Goal: Contribute content: Add original content to the website for others to see

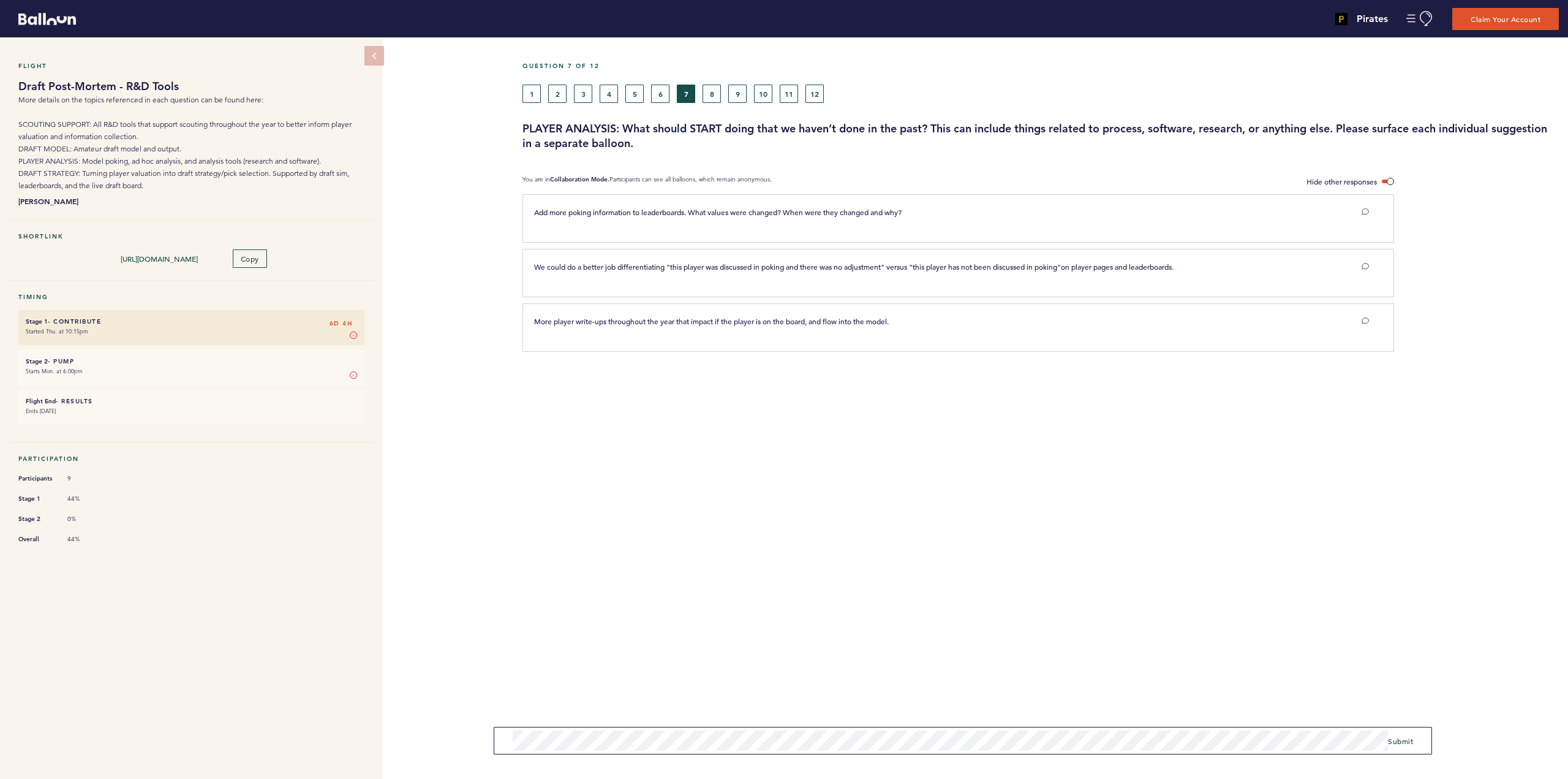
click at [865, 143] on h3 "PLAYER ANALYSIS: What should START doing that we haven’t done in the past? This…" at bounding box center [1041, 136] width 1036 height 29
click at [937, 127] on h3 "PLAYER ANALYSIS: What should START doing that we haven’t done in the past? This…" at bounding box center [1041, 136] width 1036 height 29
click at [1400, 735] on span "Submit" at bounding box center [1400, 733] width 25 height 10
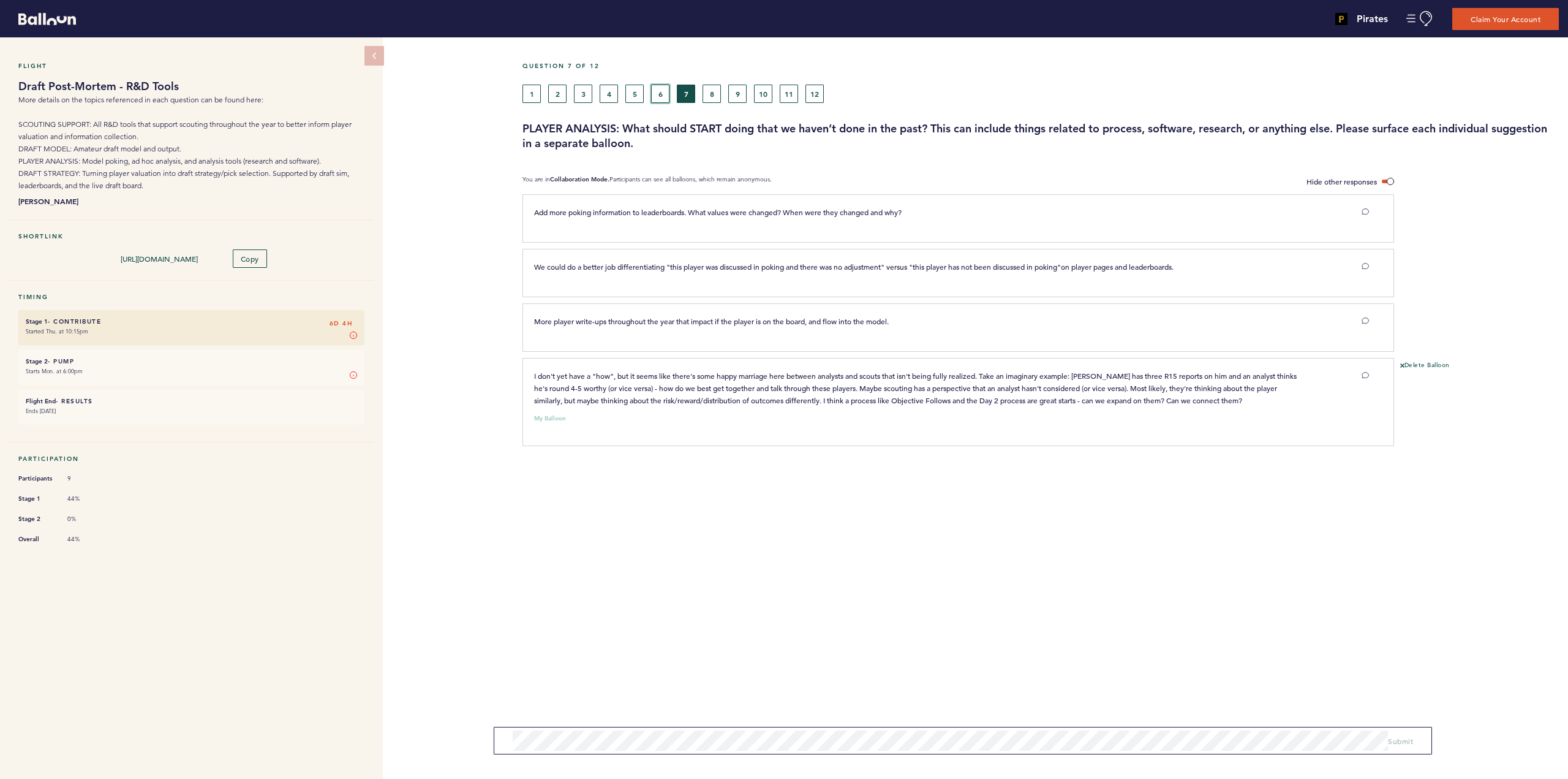
click at [655, 91] on button "6" at bounding box center [660, 94] width 18 height 18
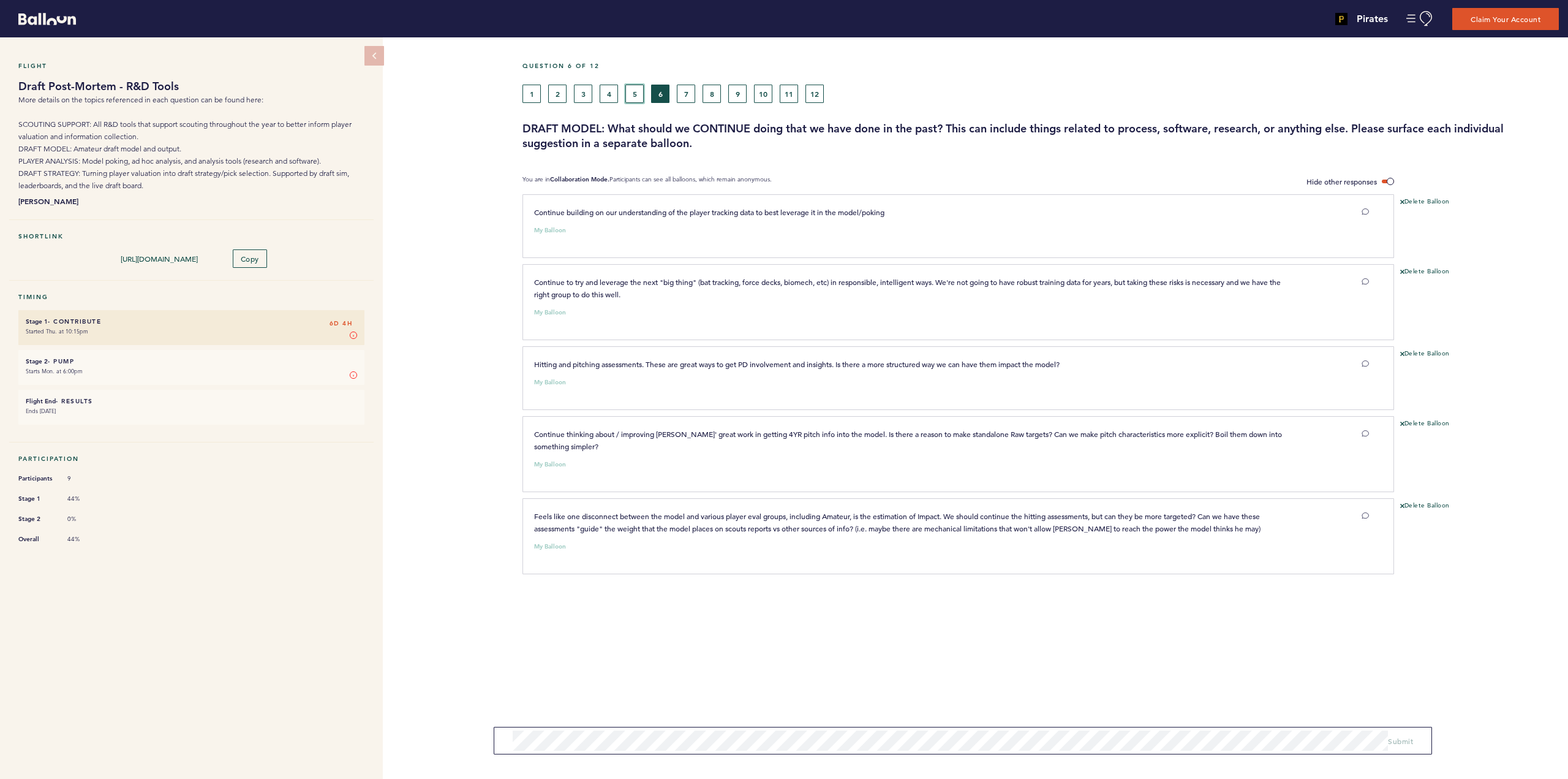
click at [635, 93] on button "5" at bounding box center [634, 94] width 18 height 18
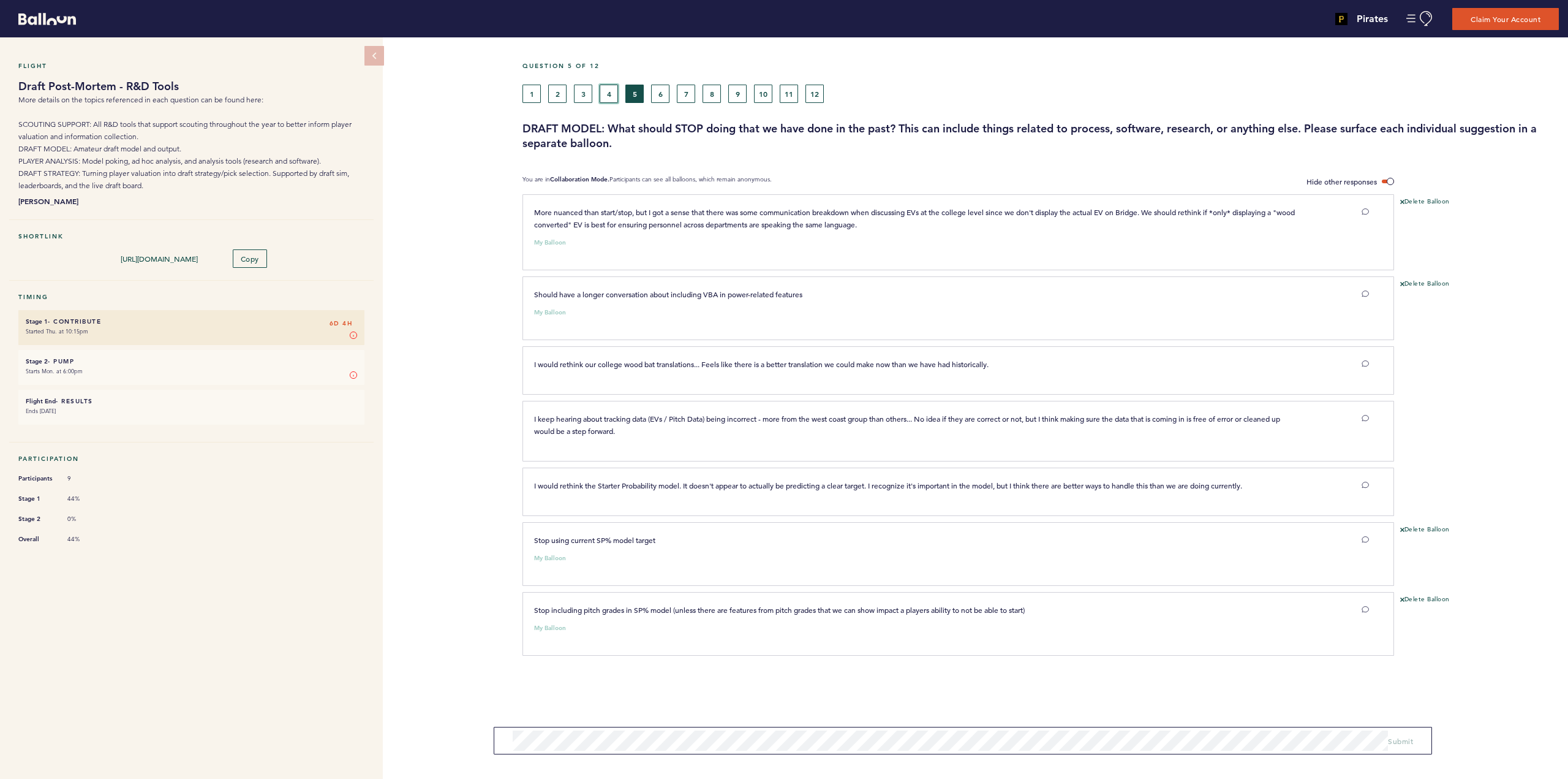
click at [606, 90] on button "4" at bounding box center [608, 94] width 18 height 18
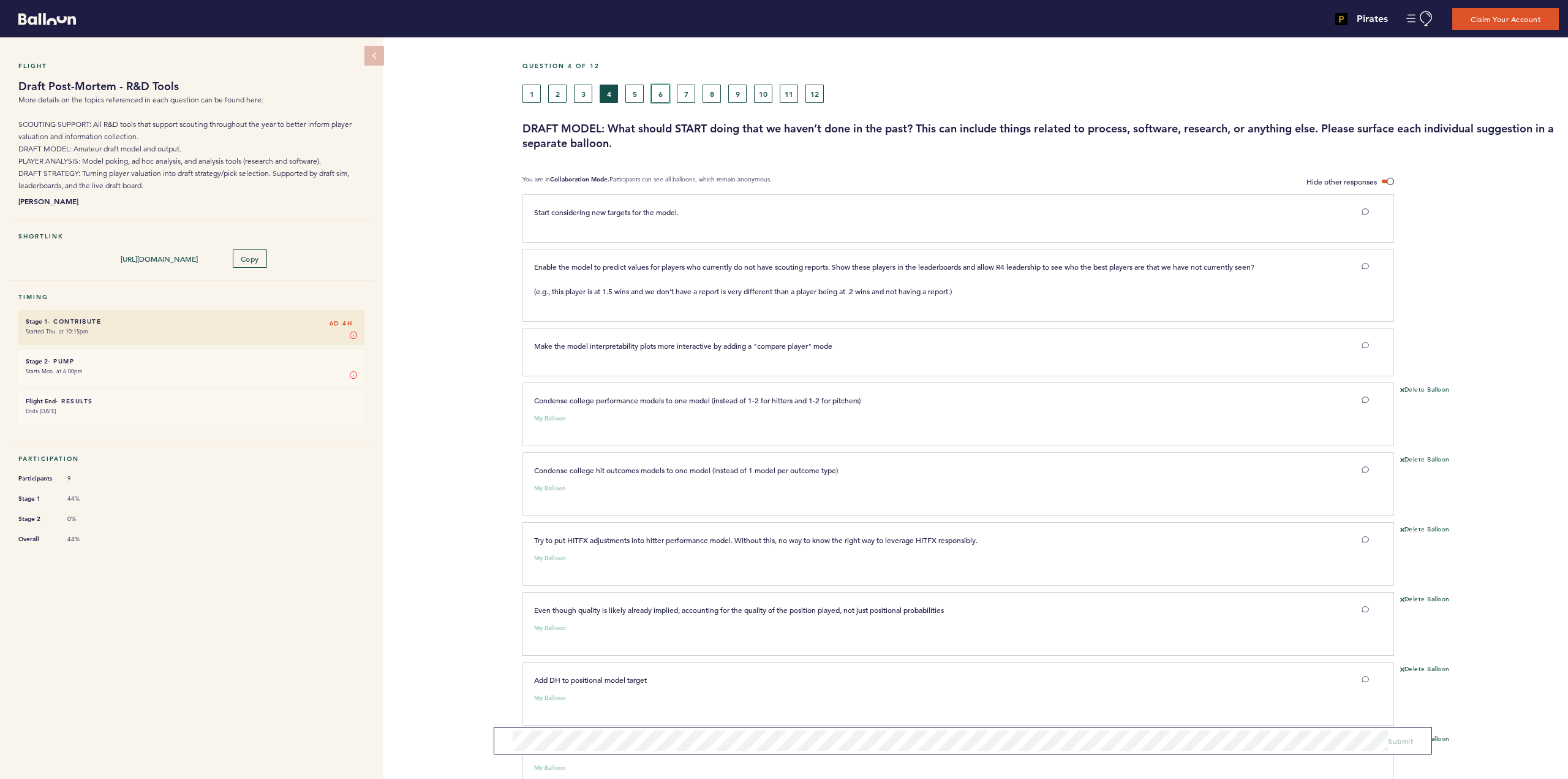
click at [664, 95] on button "6" at bounding box center [660, 94] width 18 height 18
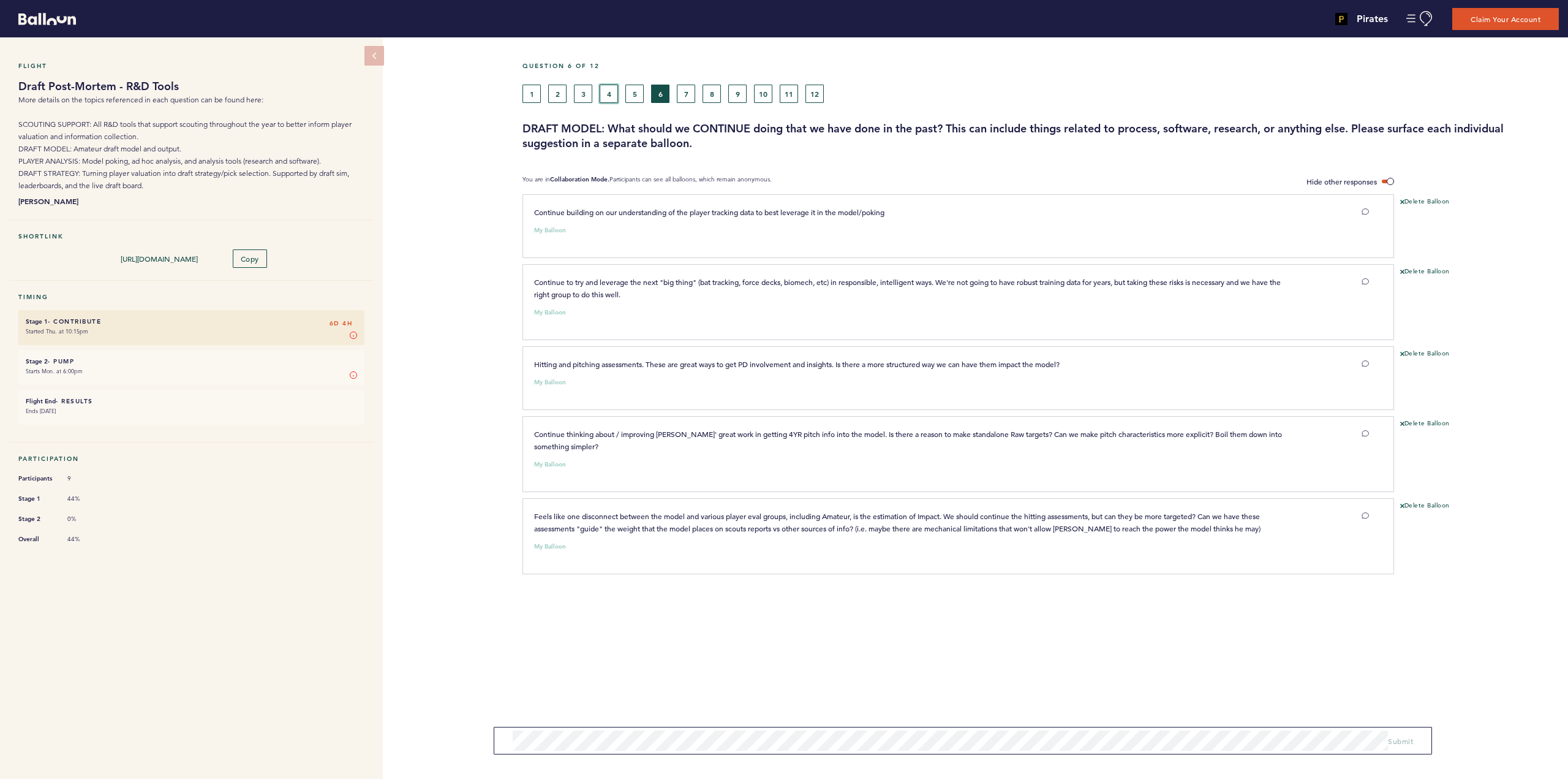
click at [614, 91] on button "4" at bounding box center [608, 94] width 18 height 18
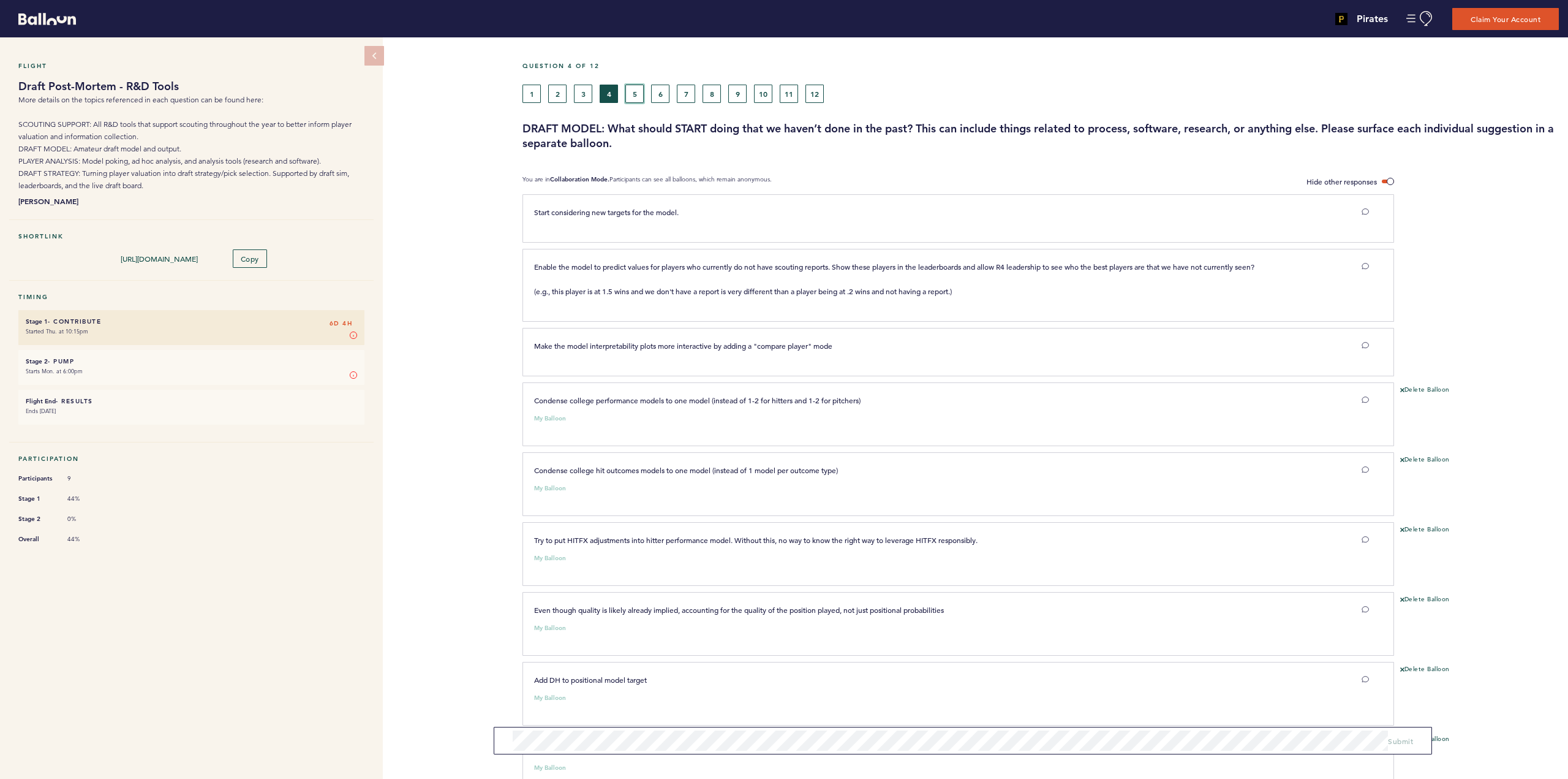
click at [639, 95] on button "5" at bounding box center [634, 94] width 18 height 18
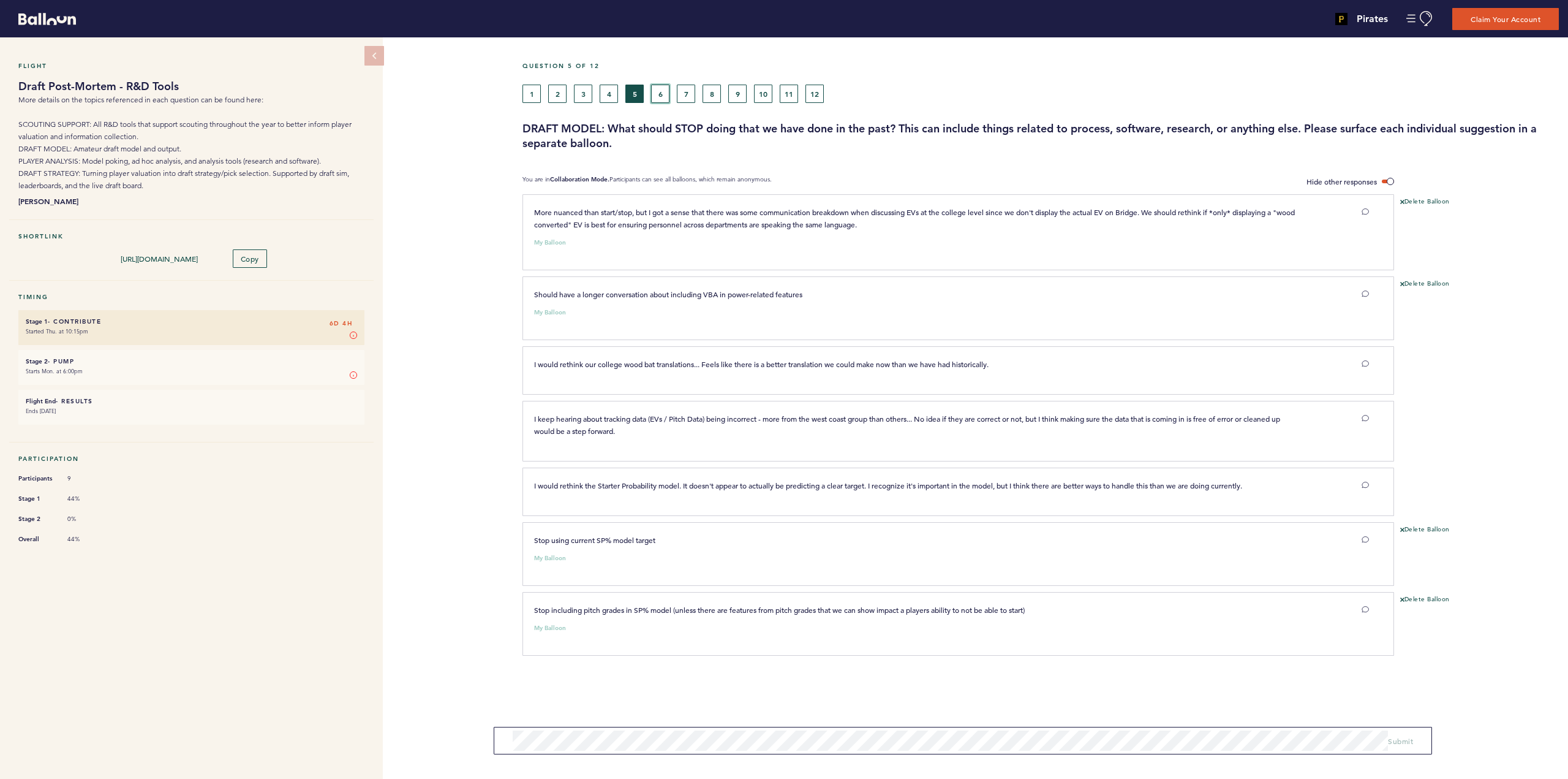
click at [664, 86] on button "6" at bounding box center [660, 94] width 18 height 18
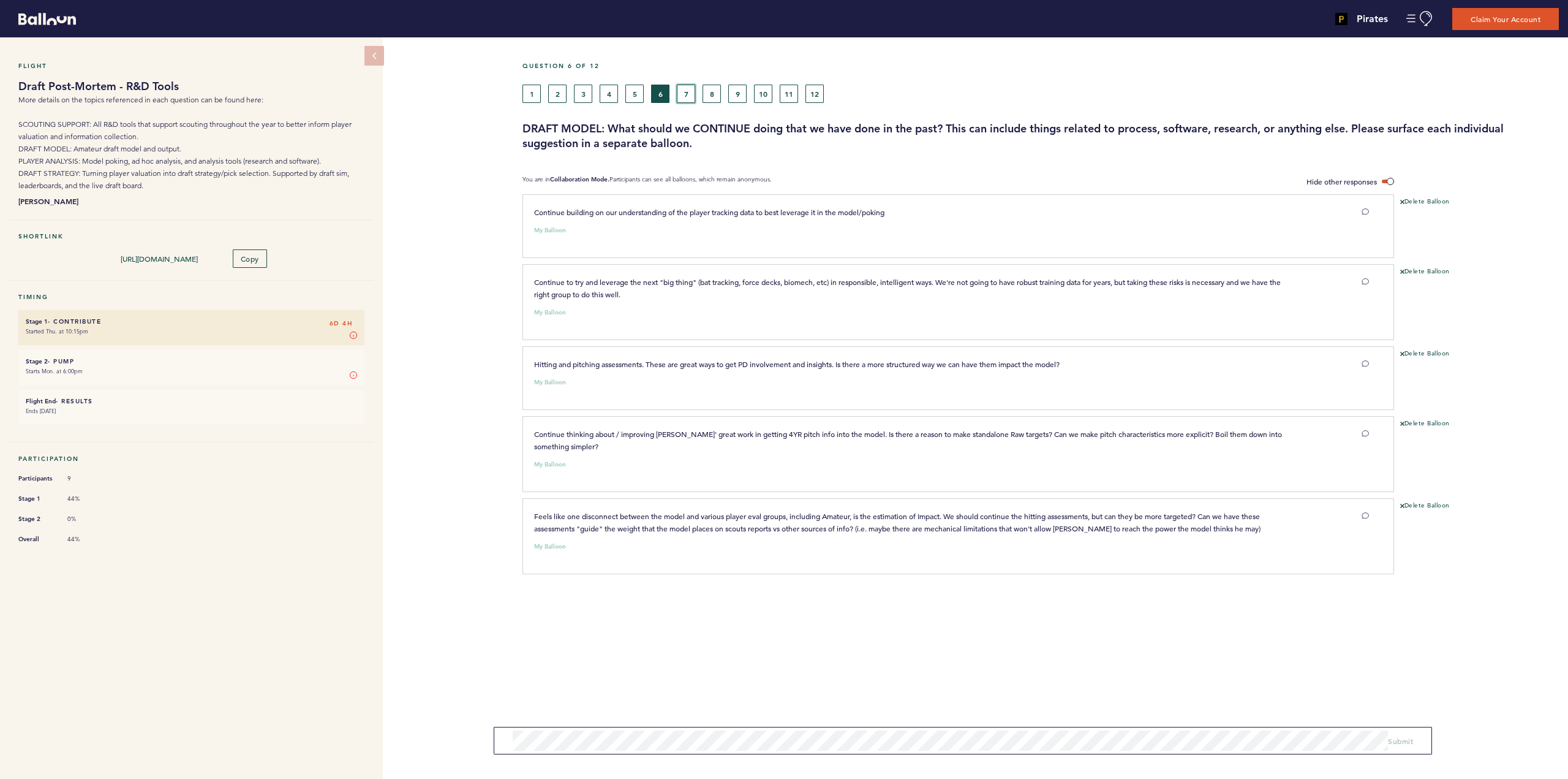
click at [682, 91] on button "7" at bounding box center [685, 94] width 18 height 18
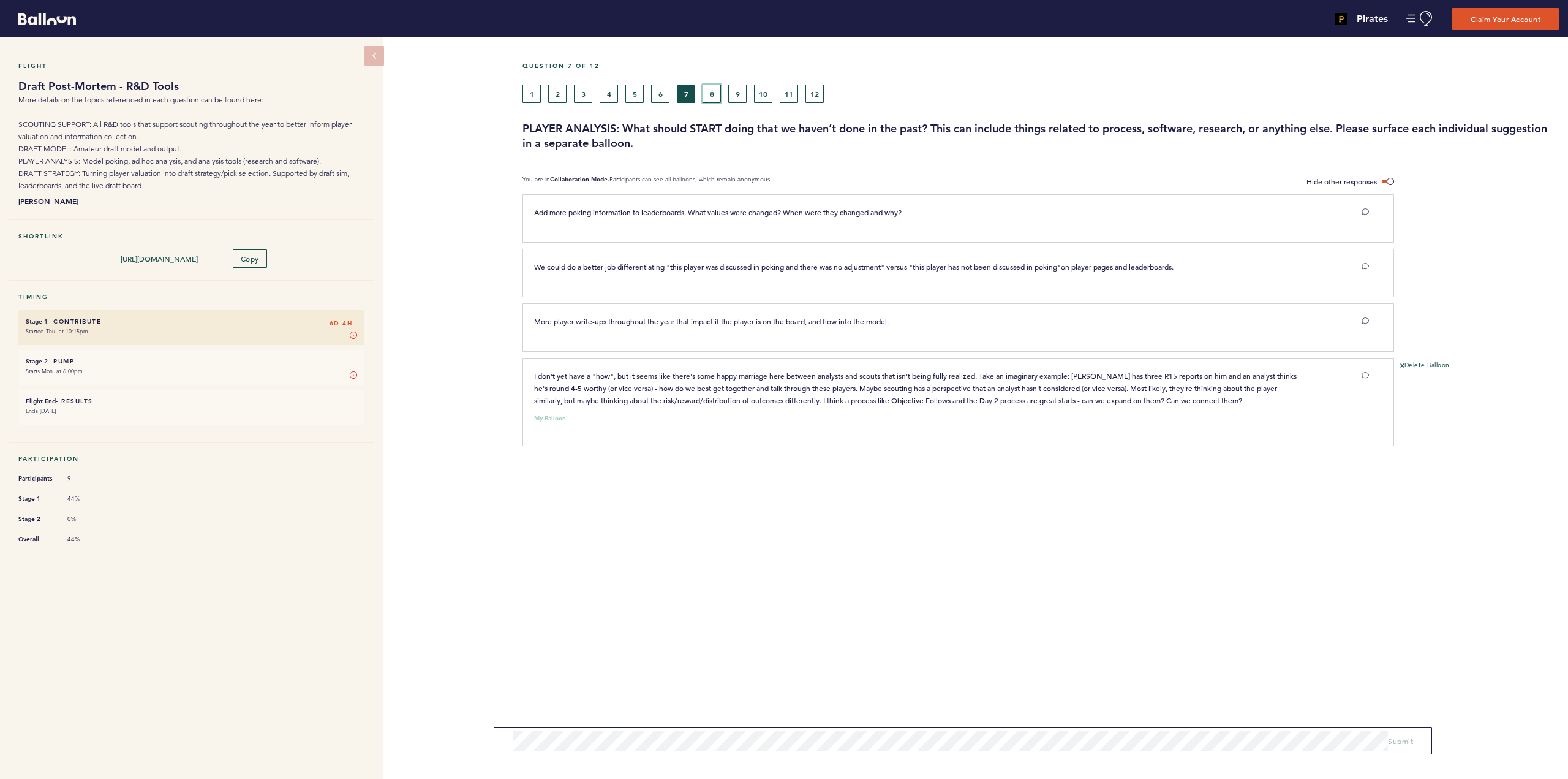
click at [709, 94] on button "8" at bounding box center [711, 94] width 18 height 18
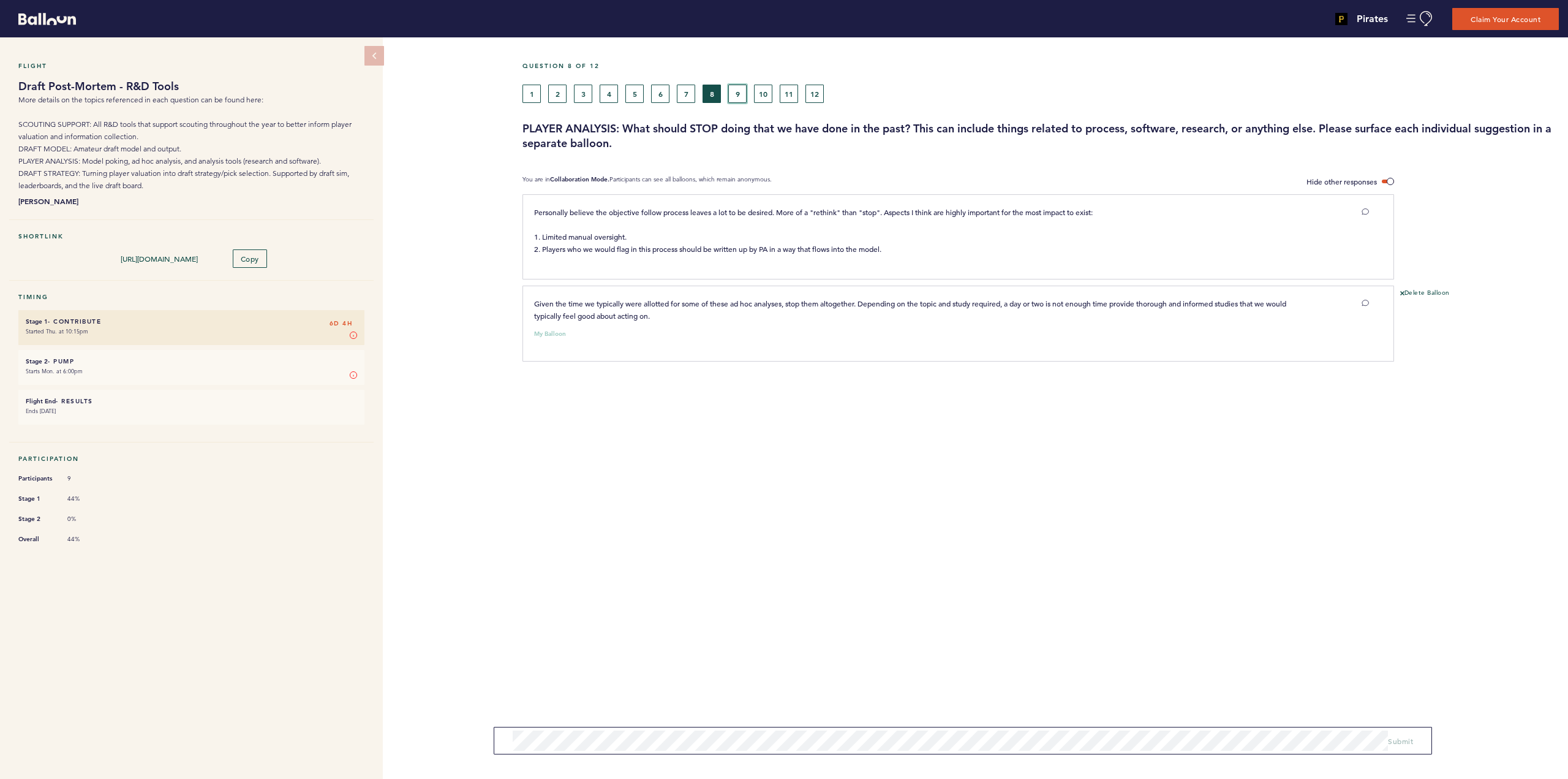
click at [740, 101] on button "9" at bounding box center [737, 94] width 18 height 18
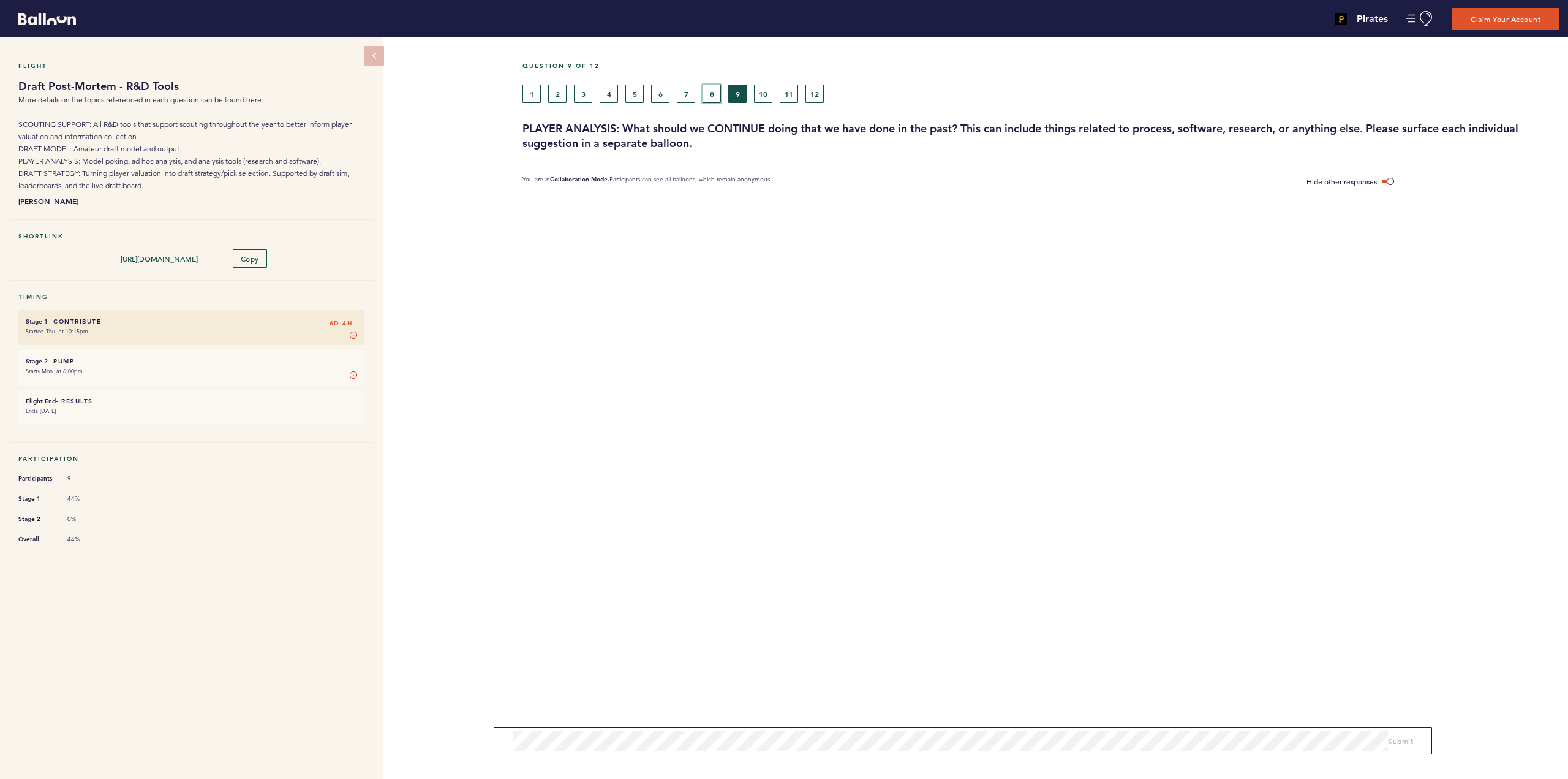
click at [714, 96] on button "8" at bounding box center [711, 94] width 18 height 18
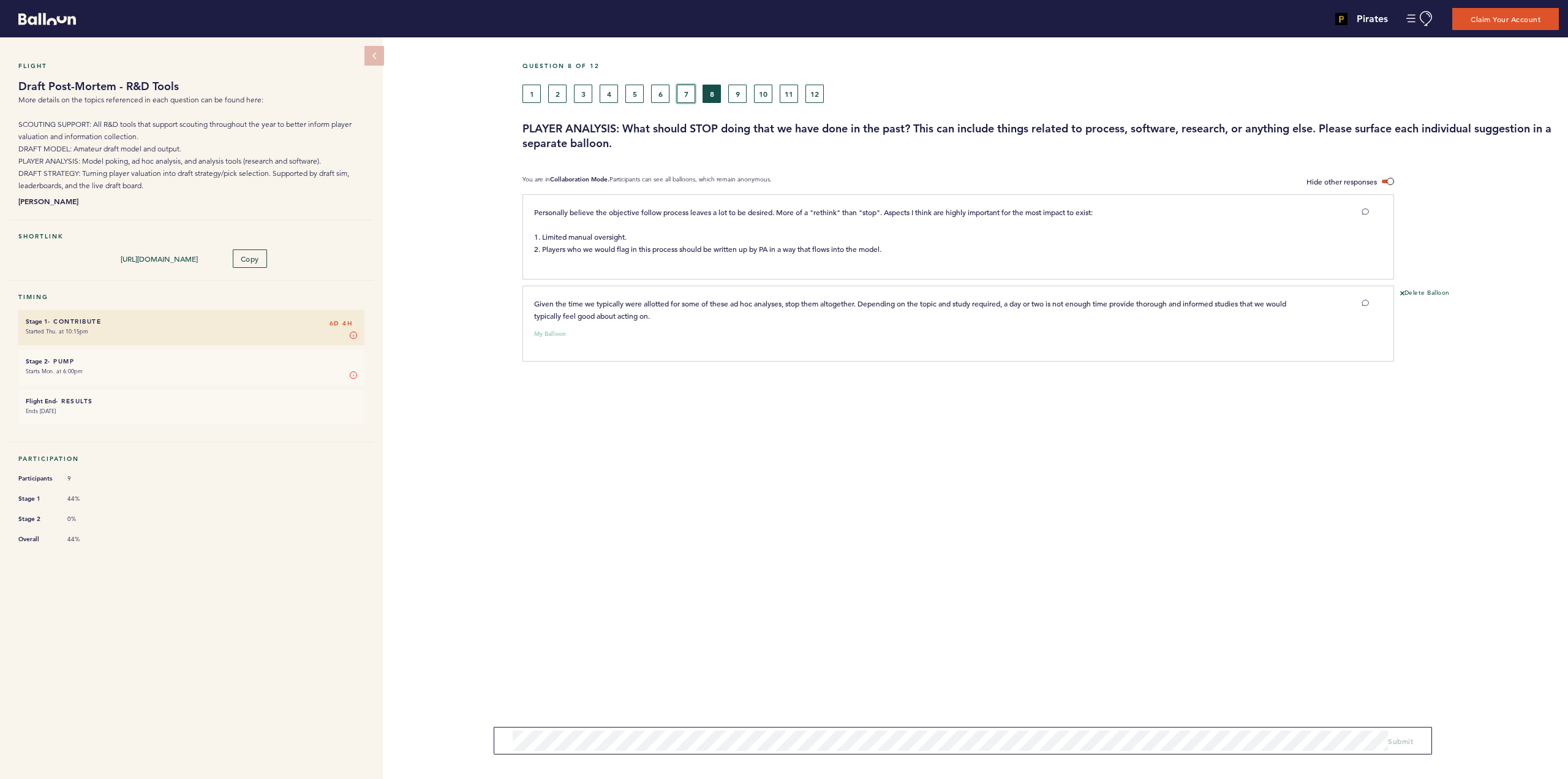
click at [688, 95] on button "7" at bounding box center [685, 94] width 18 height 18
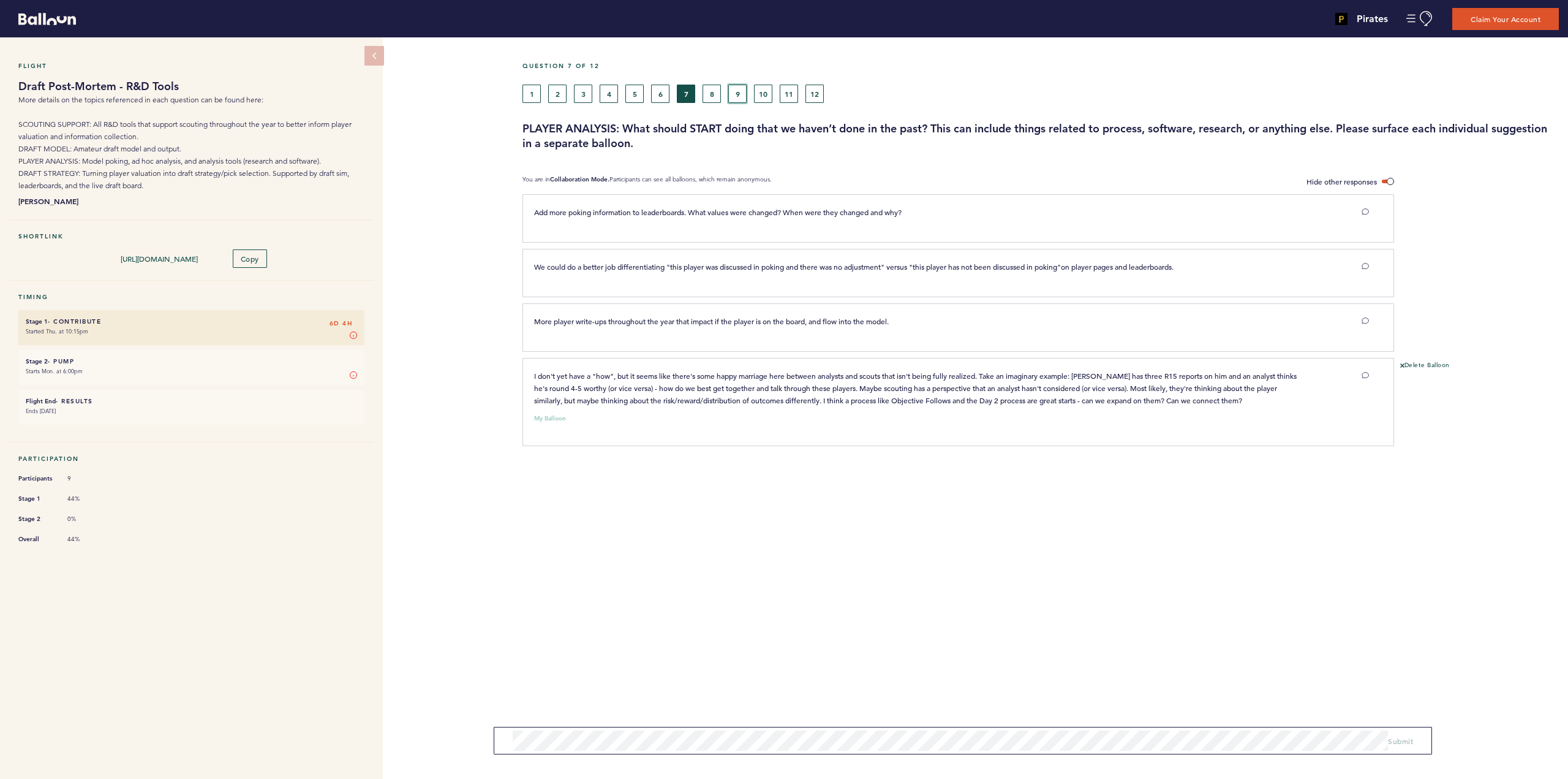
click at [736, 90] on button "9" at bounding box center [737, 94] width 18 height 18
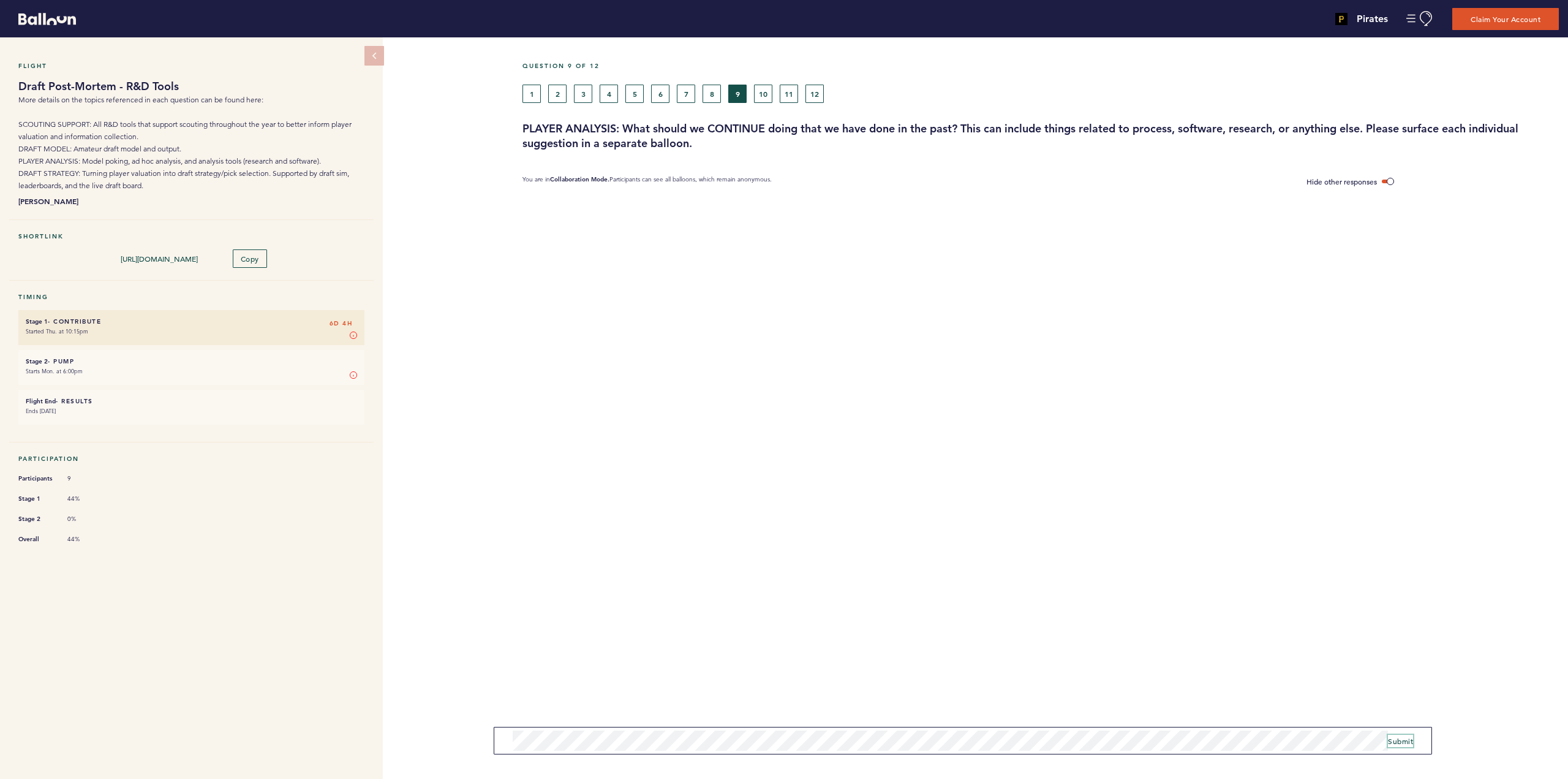
click at [1388, 735] on button "Submit" at bounding box center [1400, 741] width 25 height 12
click at [1439, 202] on button "Delete Balloon" at bounding box center [1425, 202] width 50 height 10
click at [713, 90] on button "8" at bounding box center [711, 94] width 18 height 18
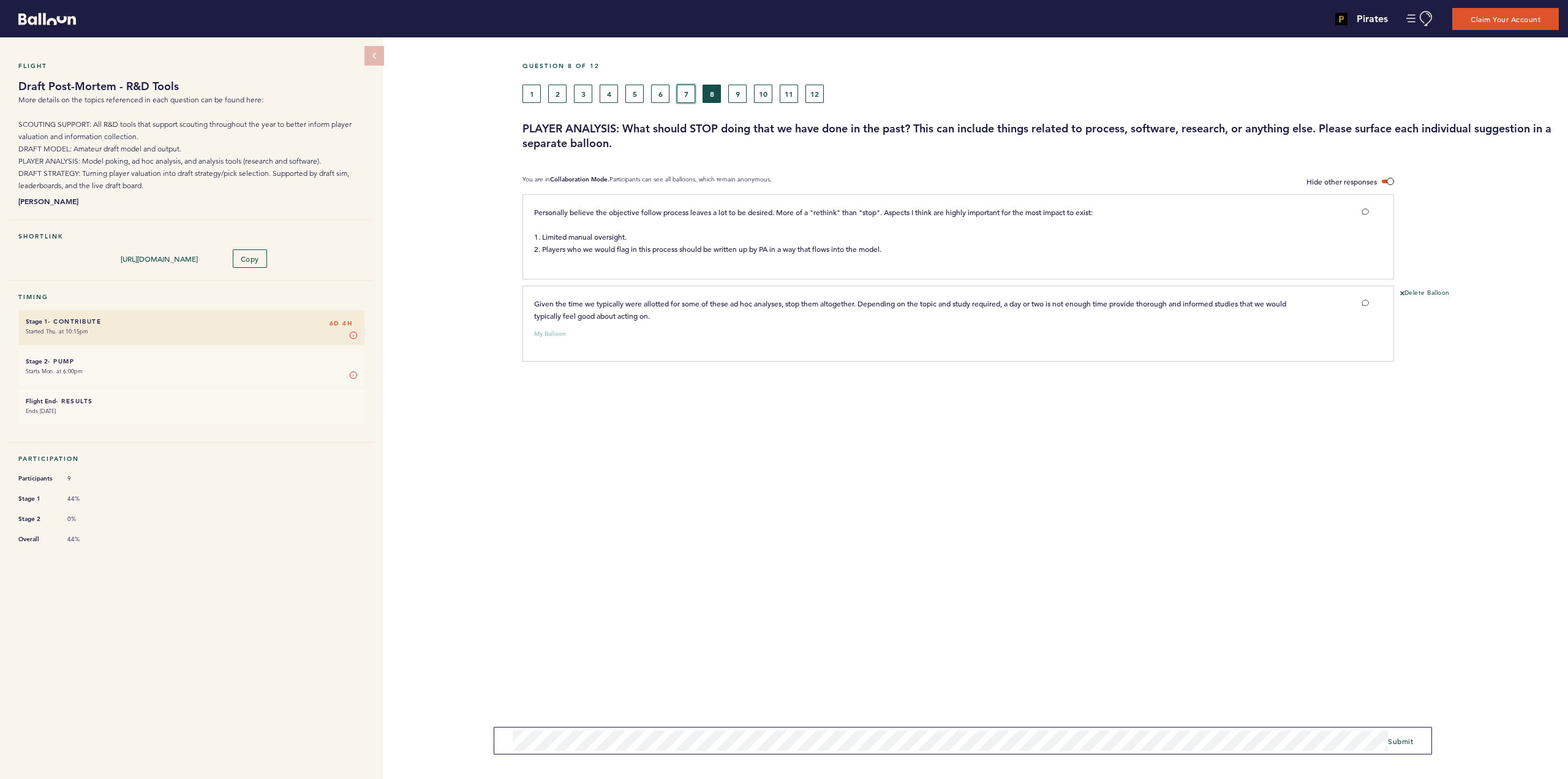
click at [688, 94] on button "7" at bounding box center [685, 94] width 18 height 18
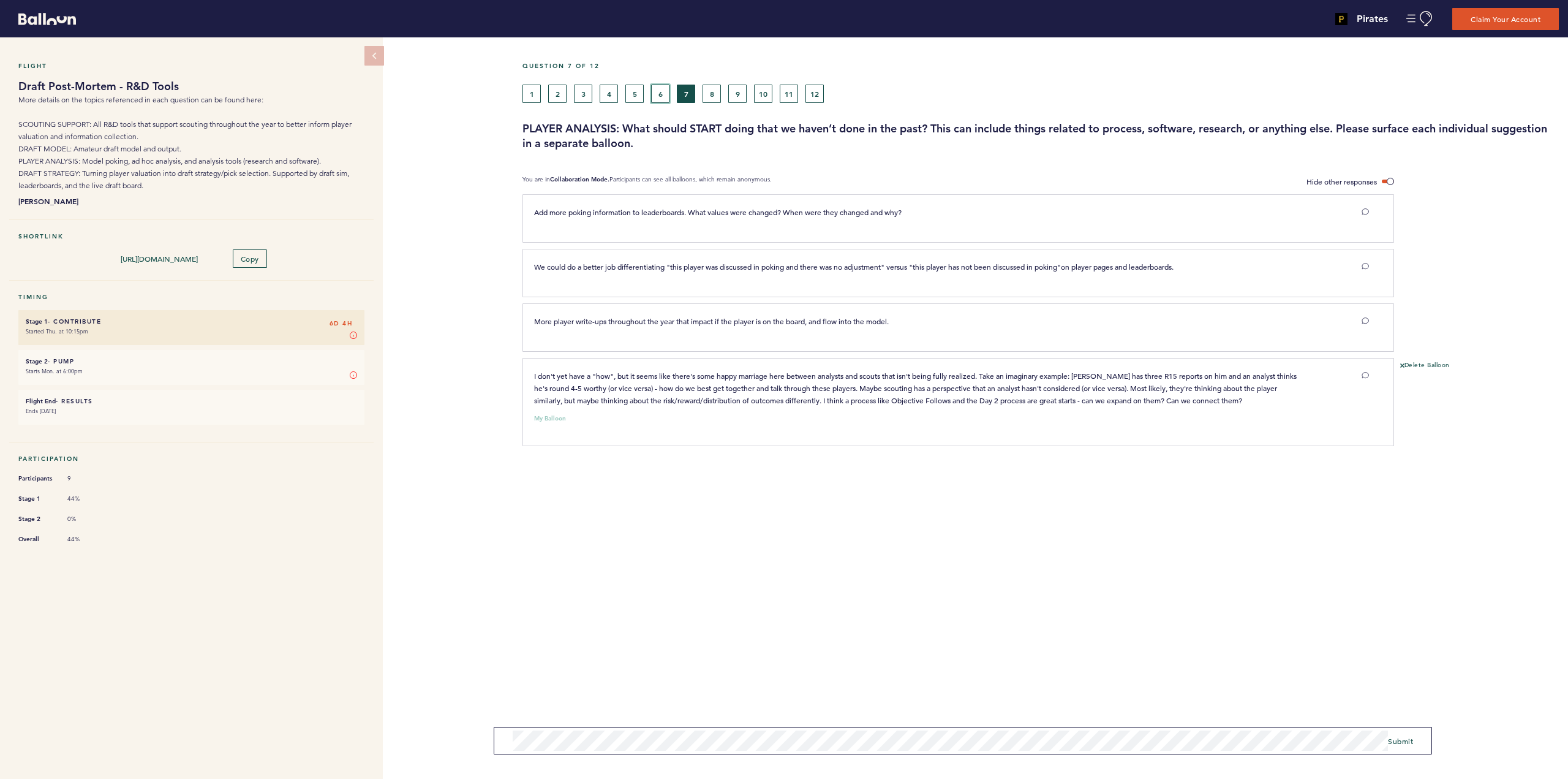
click at [660, 97] on button "6" at bounding box center [660, 94] width 18 height 18
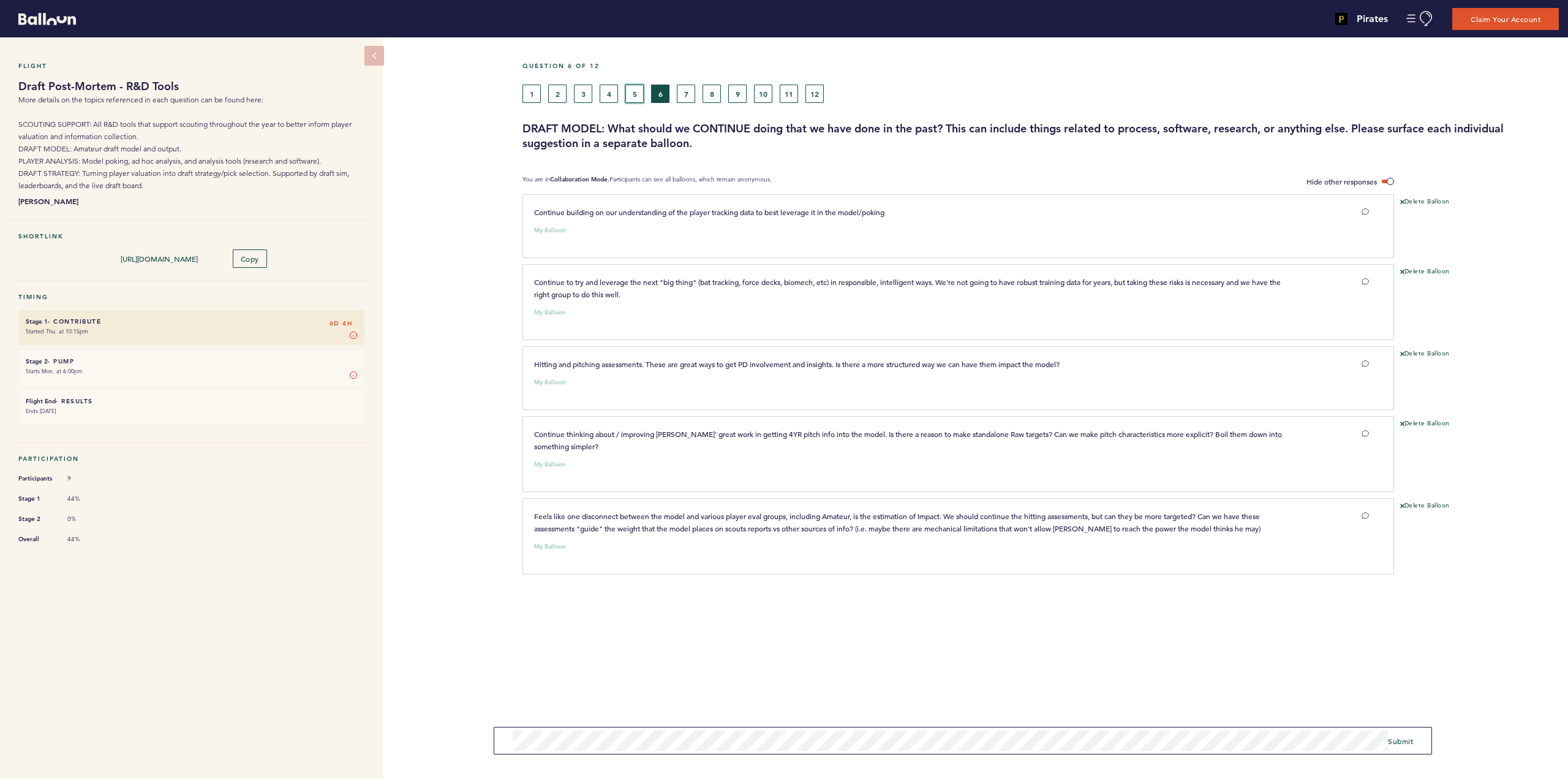
click at [633, 97] on button "5" at bounding box center [634, 94] width 18 height 18
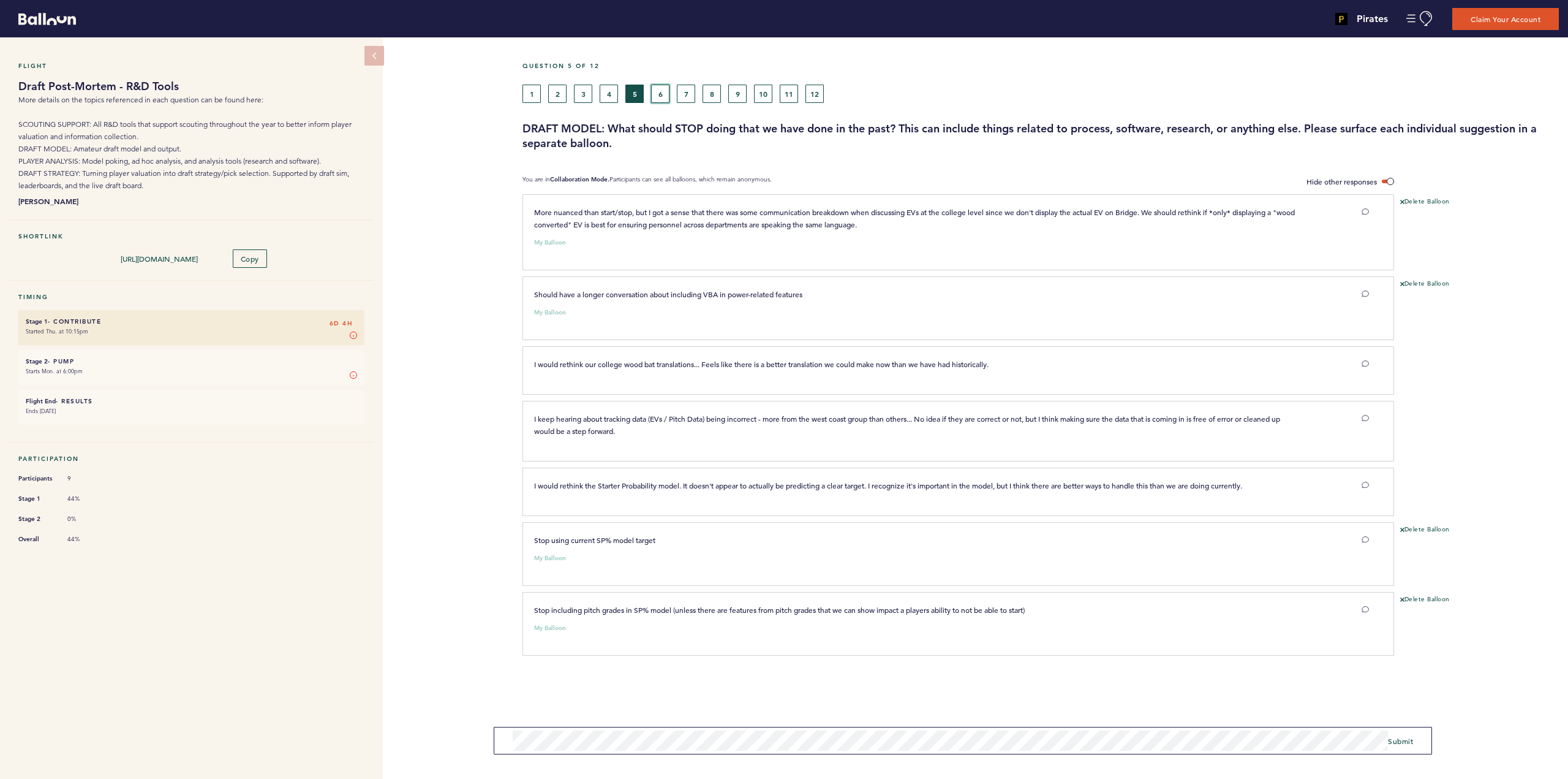
click at [665, 90] on button "6" at bounding box center [660, 94] width 18 height 18
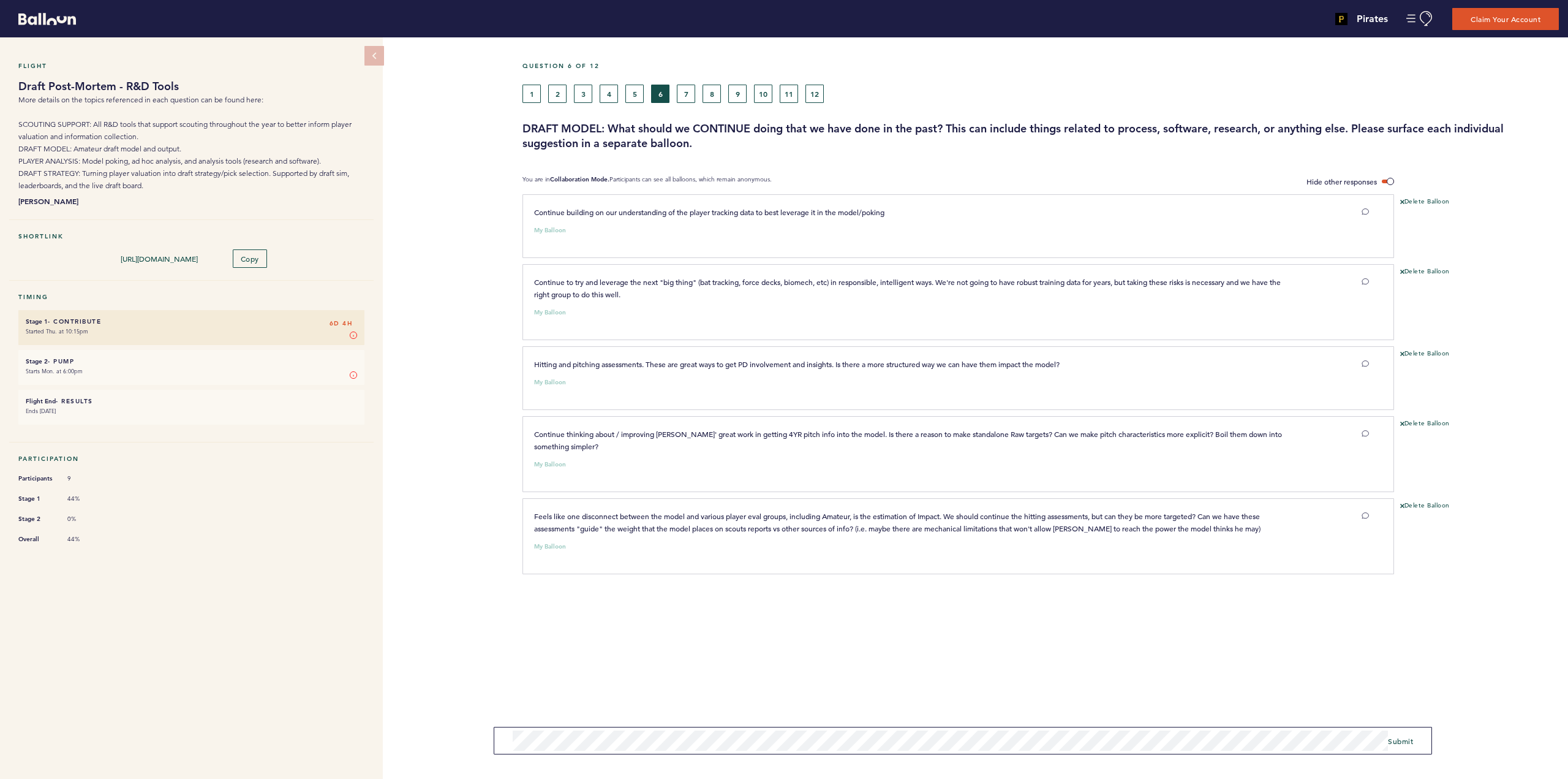
click at [449, 717] on div "Flight Draft Post-Mortem - R&D Tools More details on the topics referenced in e…" at bounding box center [784, 408] width 1568 height 741
click at [636, 89] on button "5" at bounding box center [634, 94] width 18 height 18
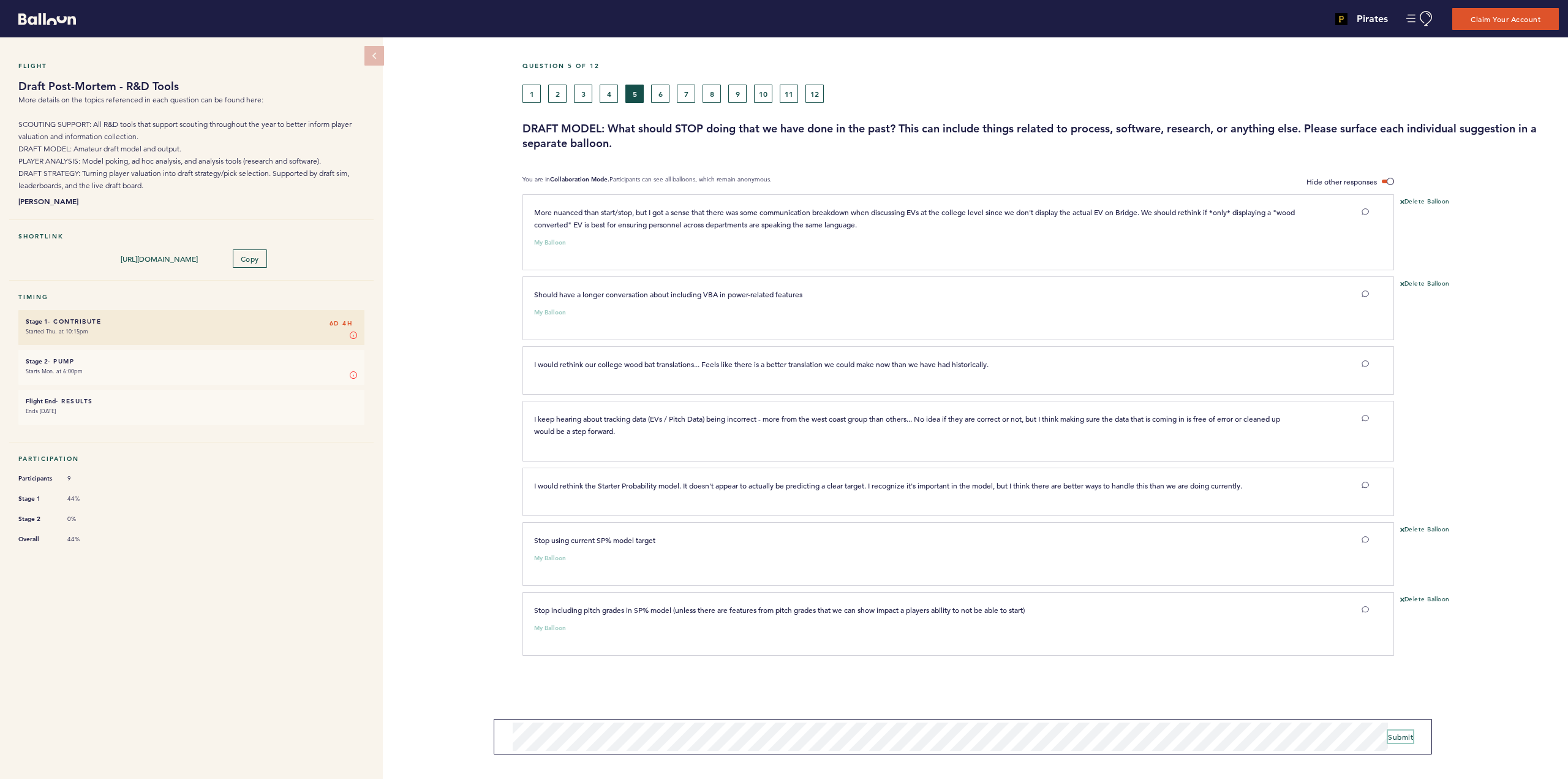
click at [1394, 733] on span "Submit" at bounding box center [1400, 737] width 25 height 10
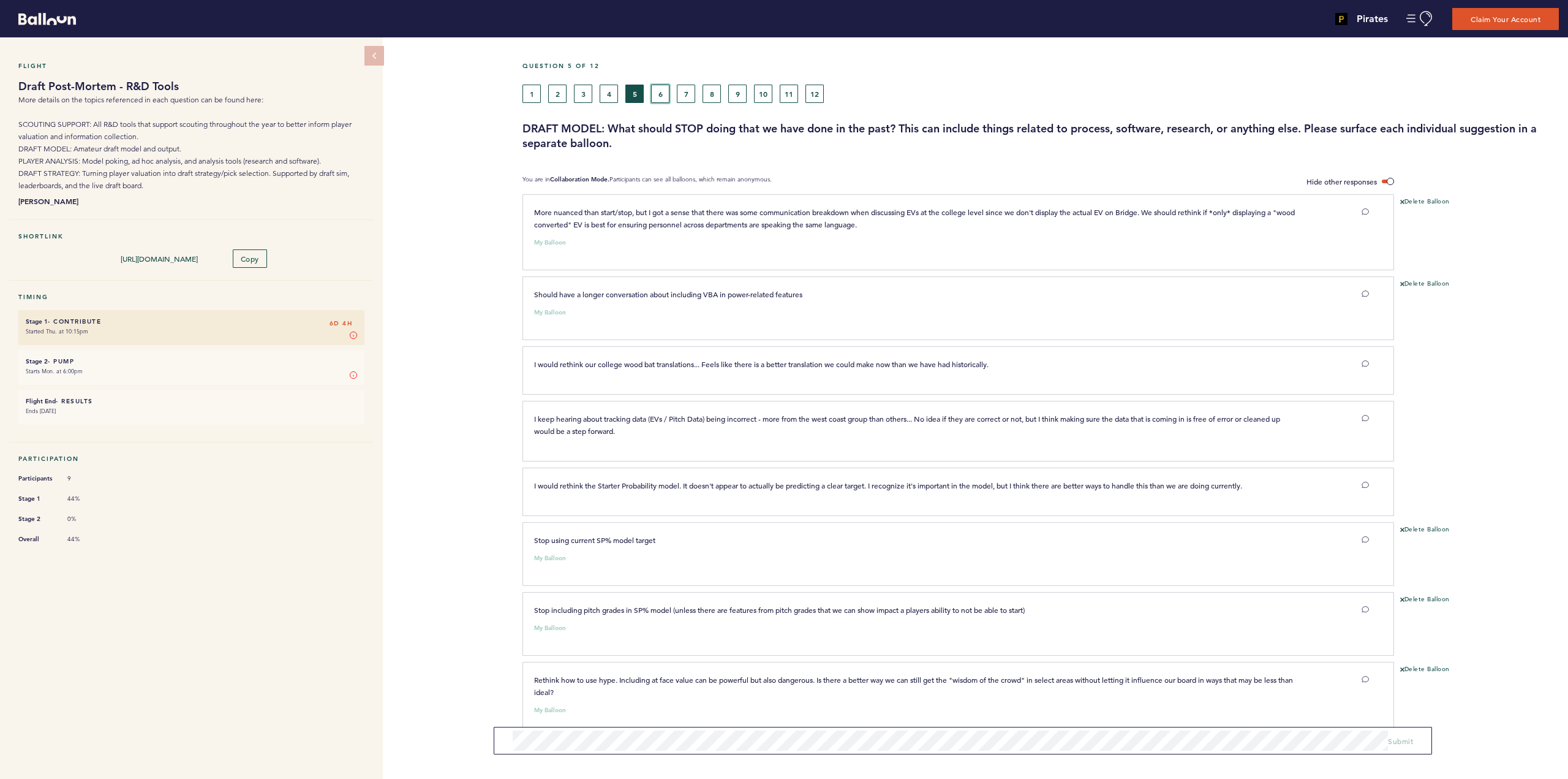
click at [665, 91] on button "6" at bounding box center [660, 94] width 18 height 18
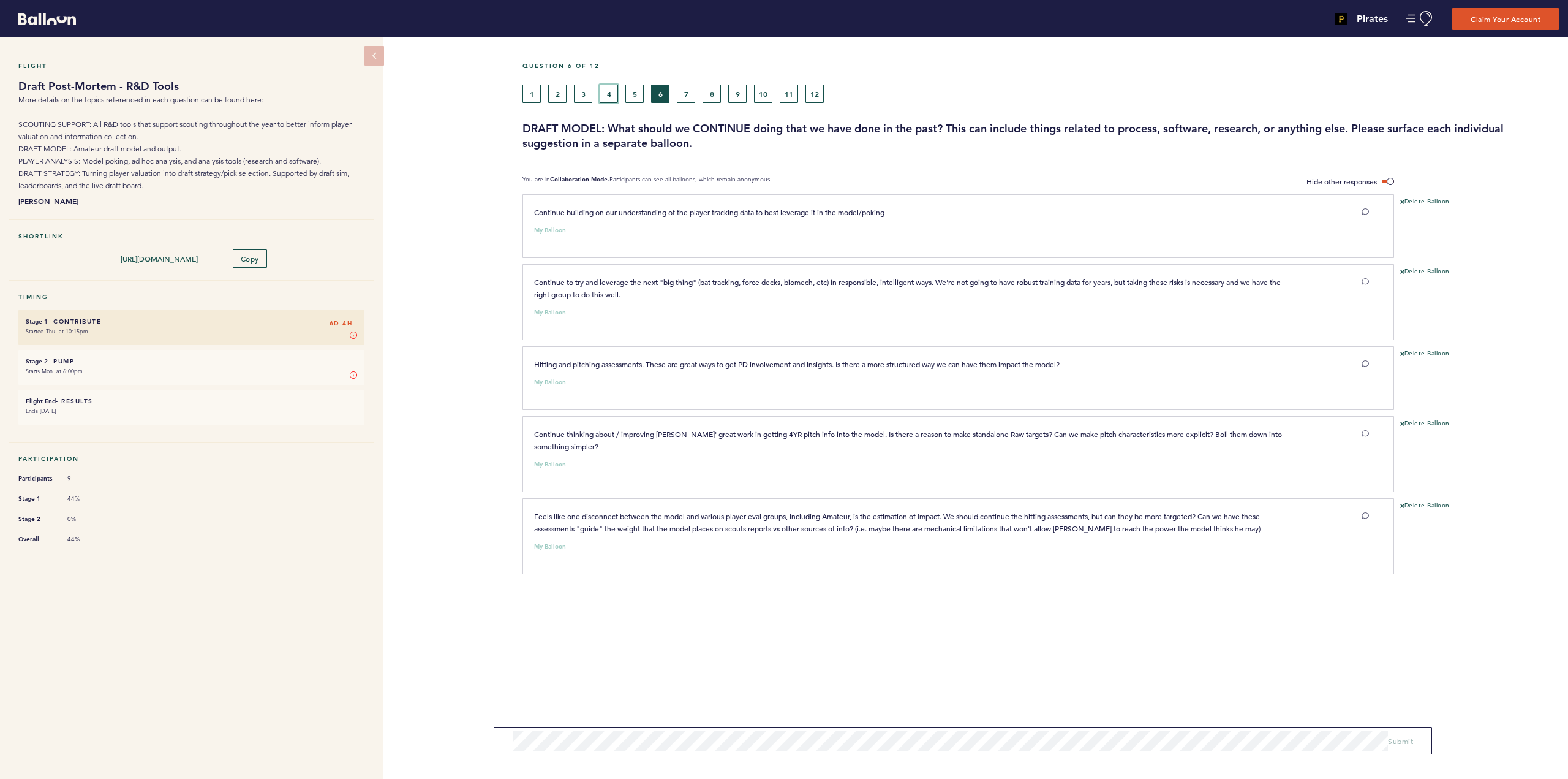
click at [612, 92] on button "4" at bounding box center [608, 94] width 18 height 18
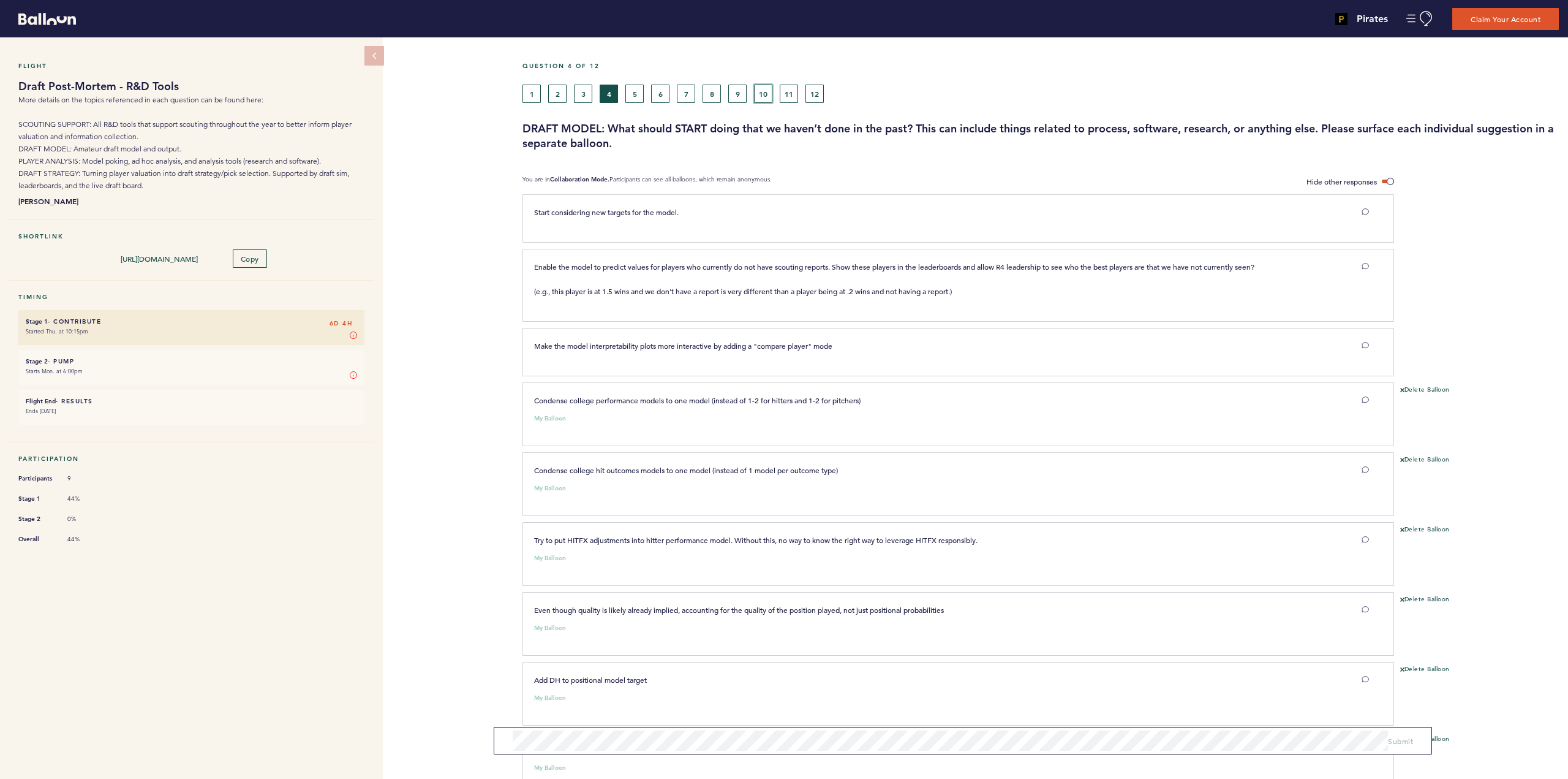
click at [759, 92] on button "10" at bounding box center [763, 94] width 18 height 18
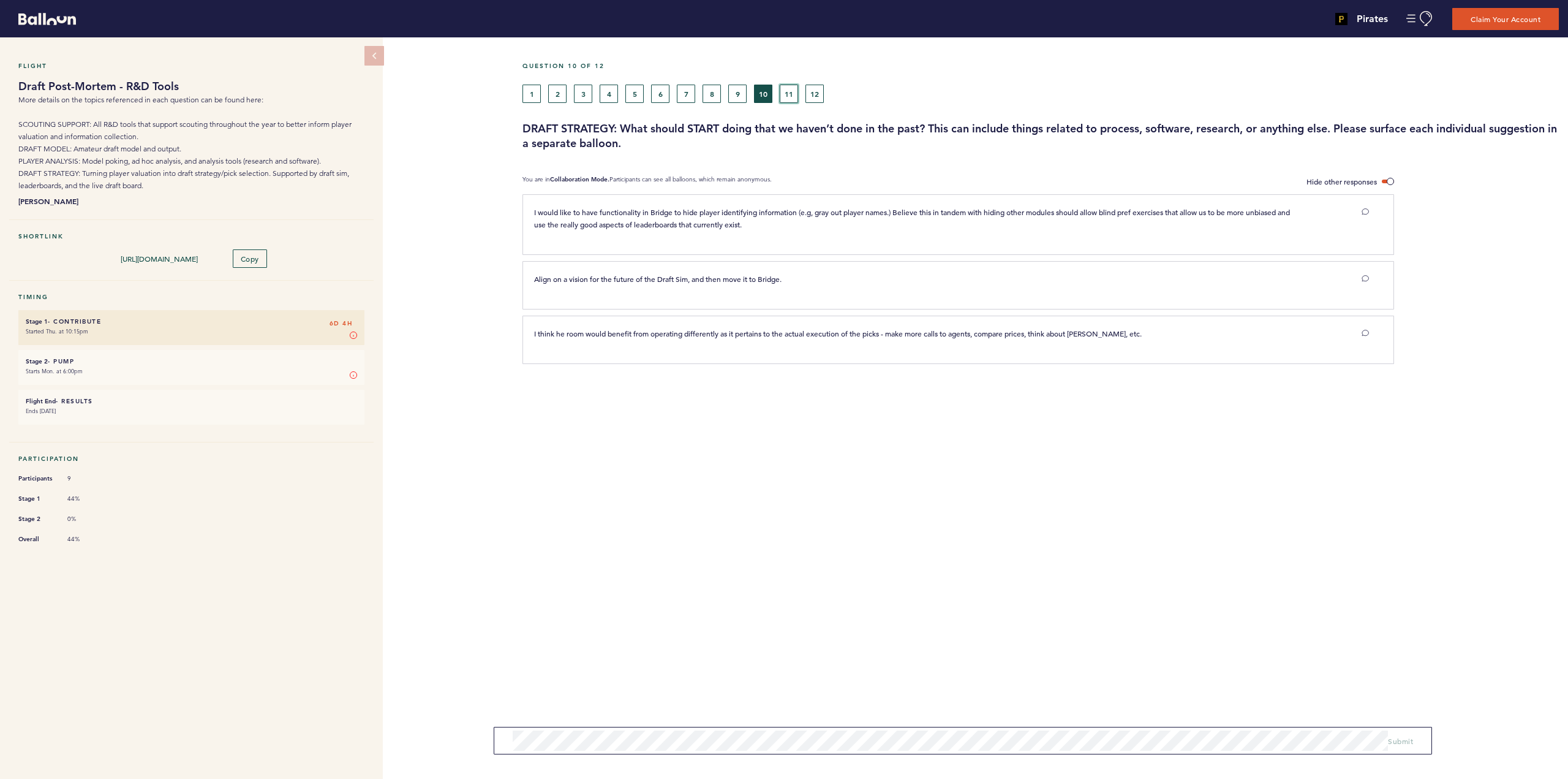
click at [785, 92] on button "11" at bounding box center [789, 94] width 18 height 18
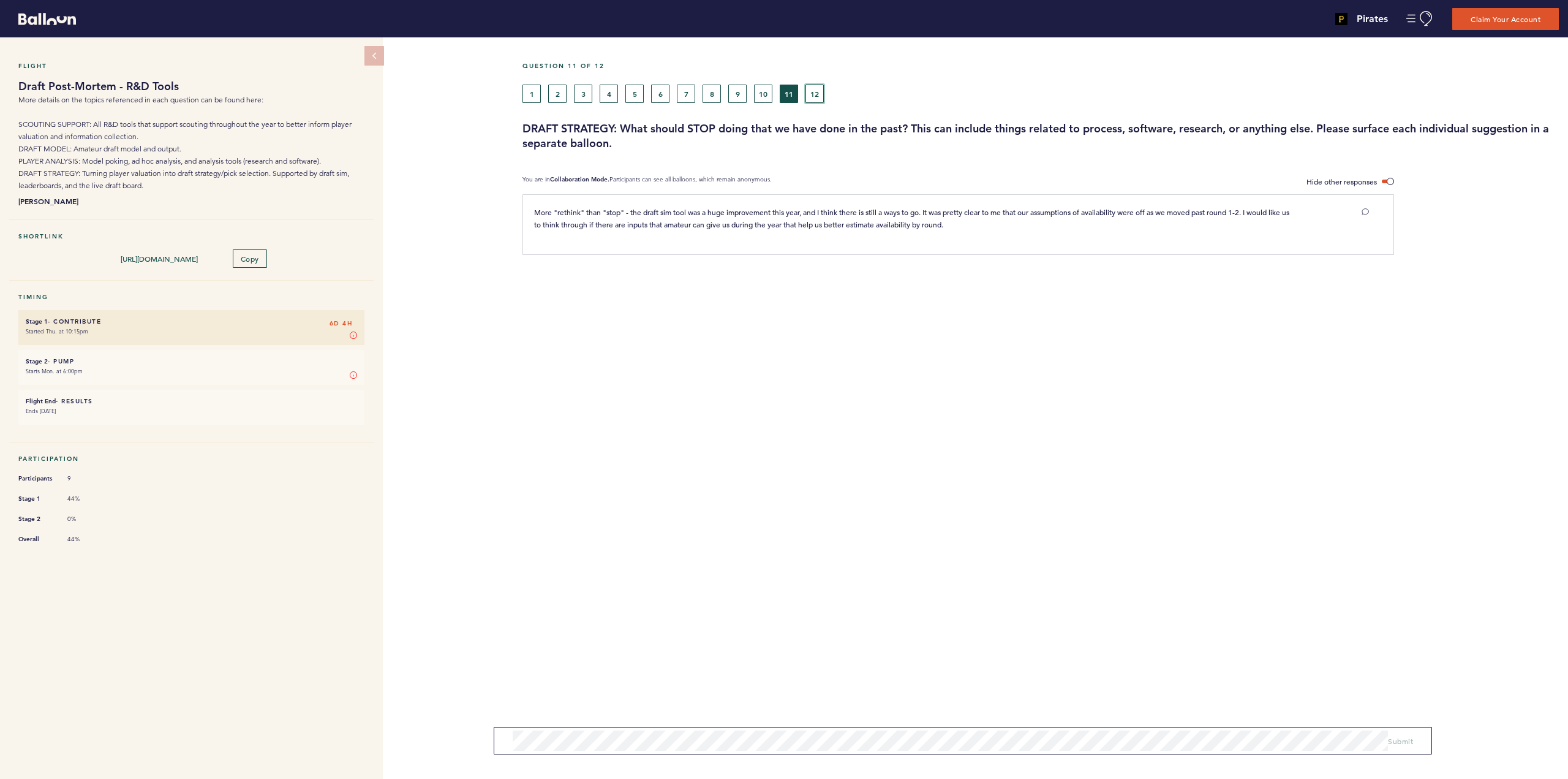
click at [816, 96] on button "12" at bounding box center [814, 94] width 18 height 18
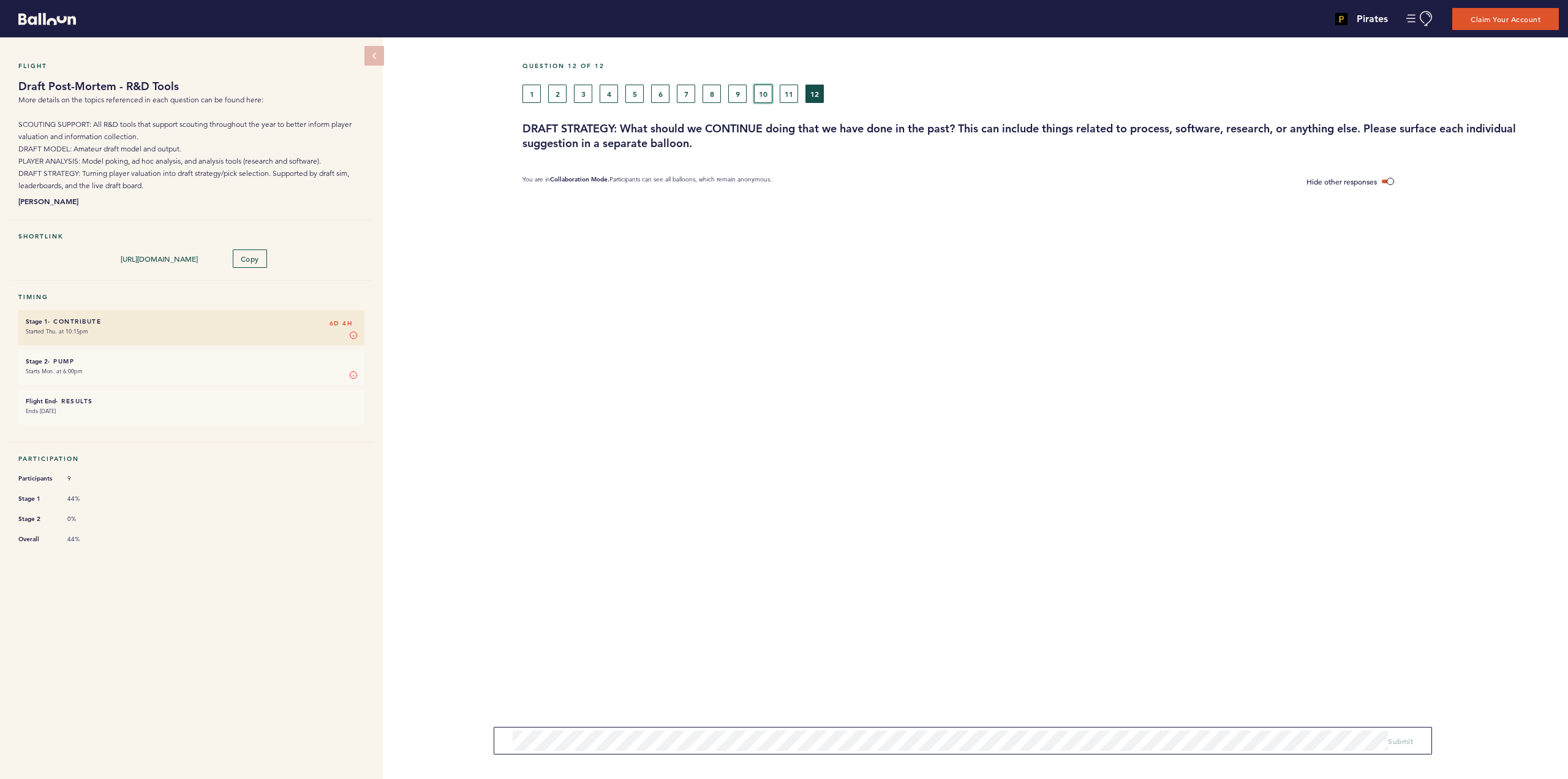
click at [763, 92] on button "10" at bounding box center [763, 94] width 18 height 18
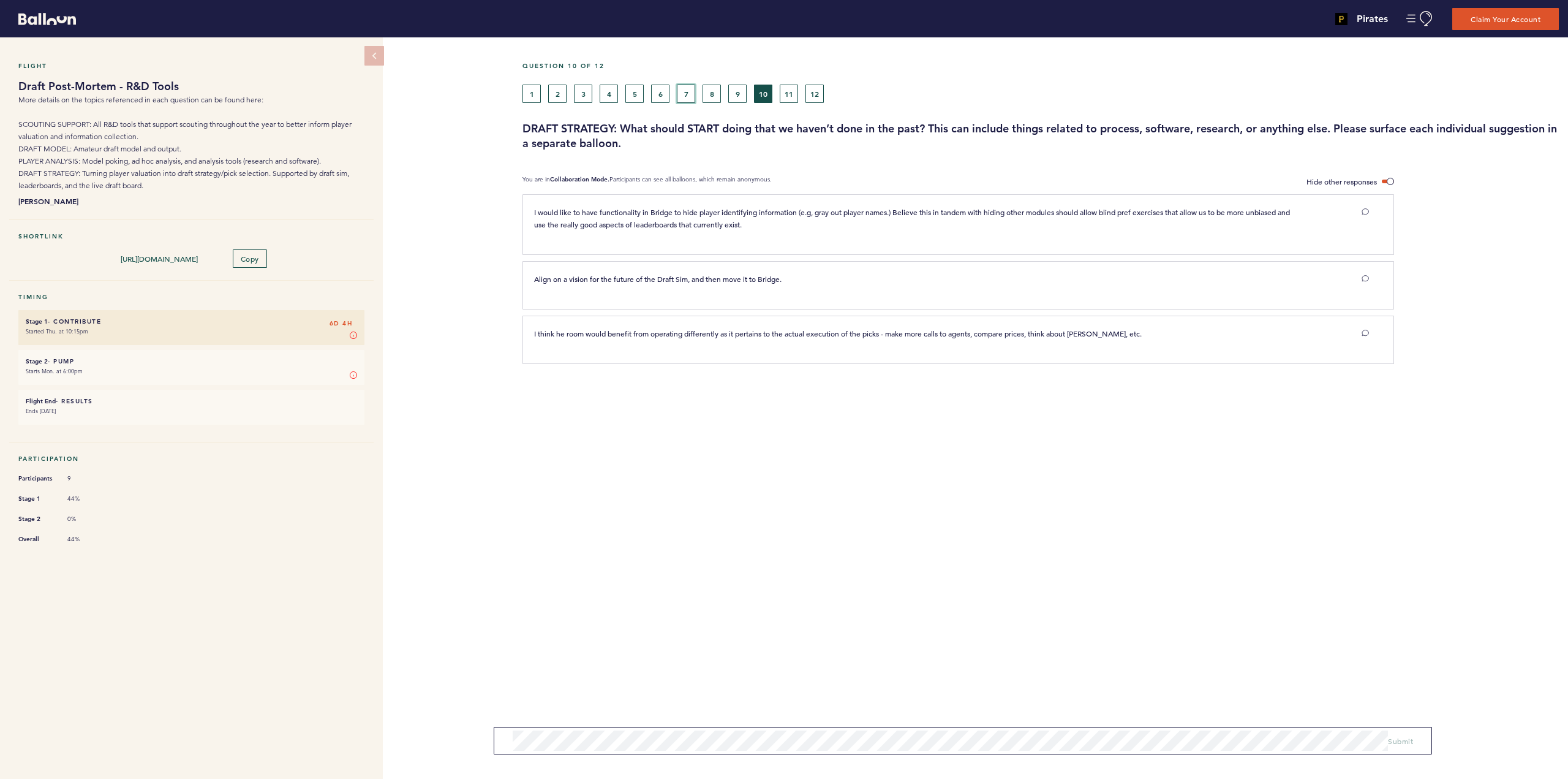
click at [686, 92] on button "7" at bounding box center [685, 94] width 18 height 18
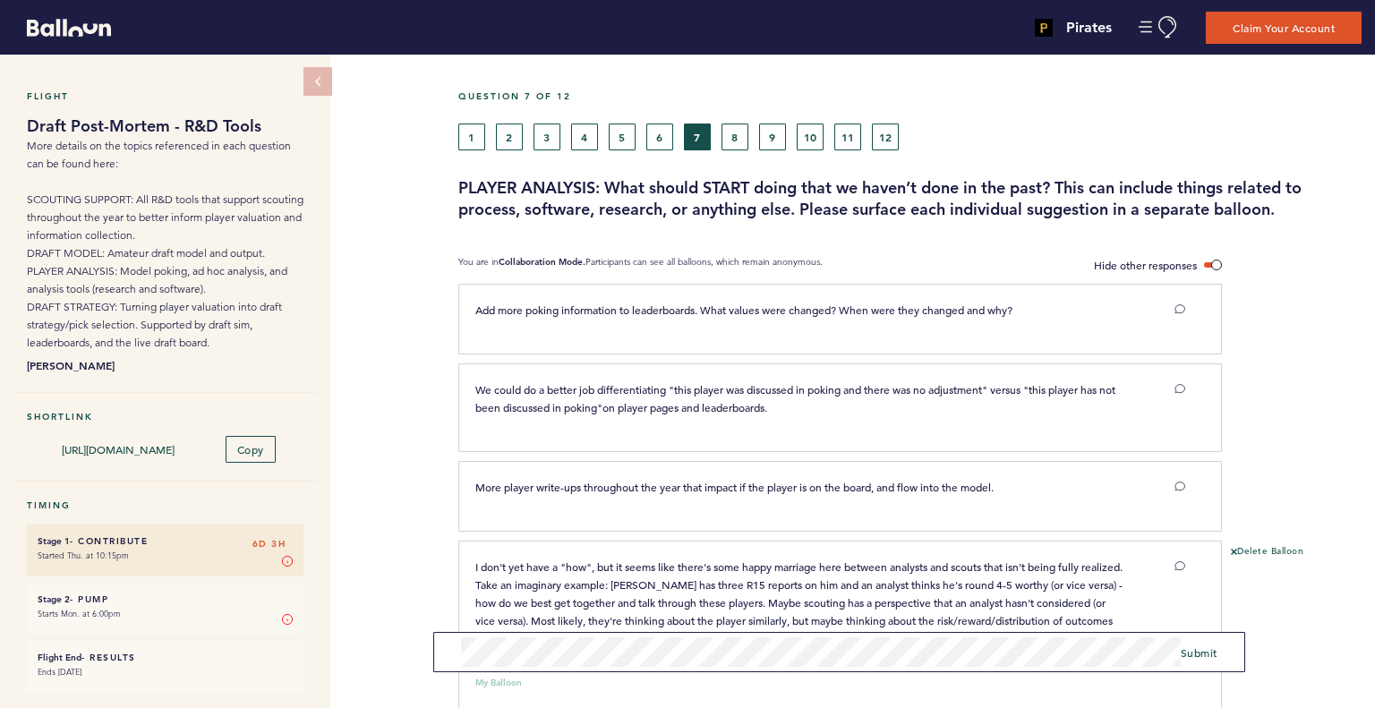
click at [656, 631] on span "I don't yet have a "how", but it seems like there's some happy marriage here be…" at bounding box center [800, 612] width 650 height 104
click at [395, 680] on div "Flight Draft Post-Mortem - R&D Tools More details on the topics referenced in e…" at bounding box center [687, 382] width 1375 height 654
click at [736, 137] on button "8" at bounding box center [735, 137] width 27 height 27
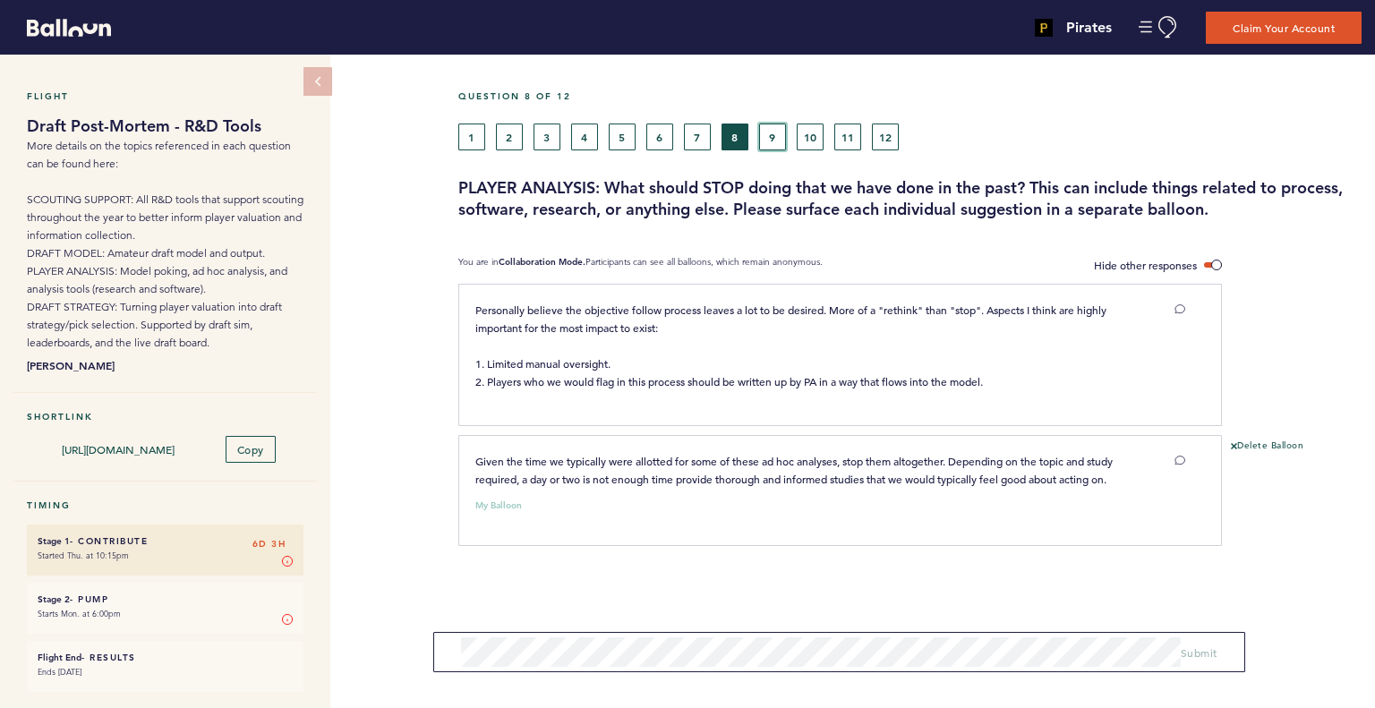
click at [773, 141] on button "9" at bounding box center [772, 137] width 27 height 27
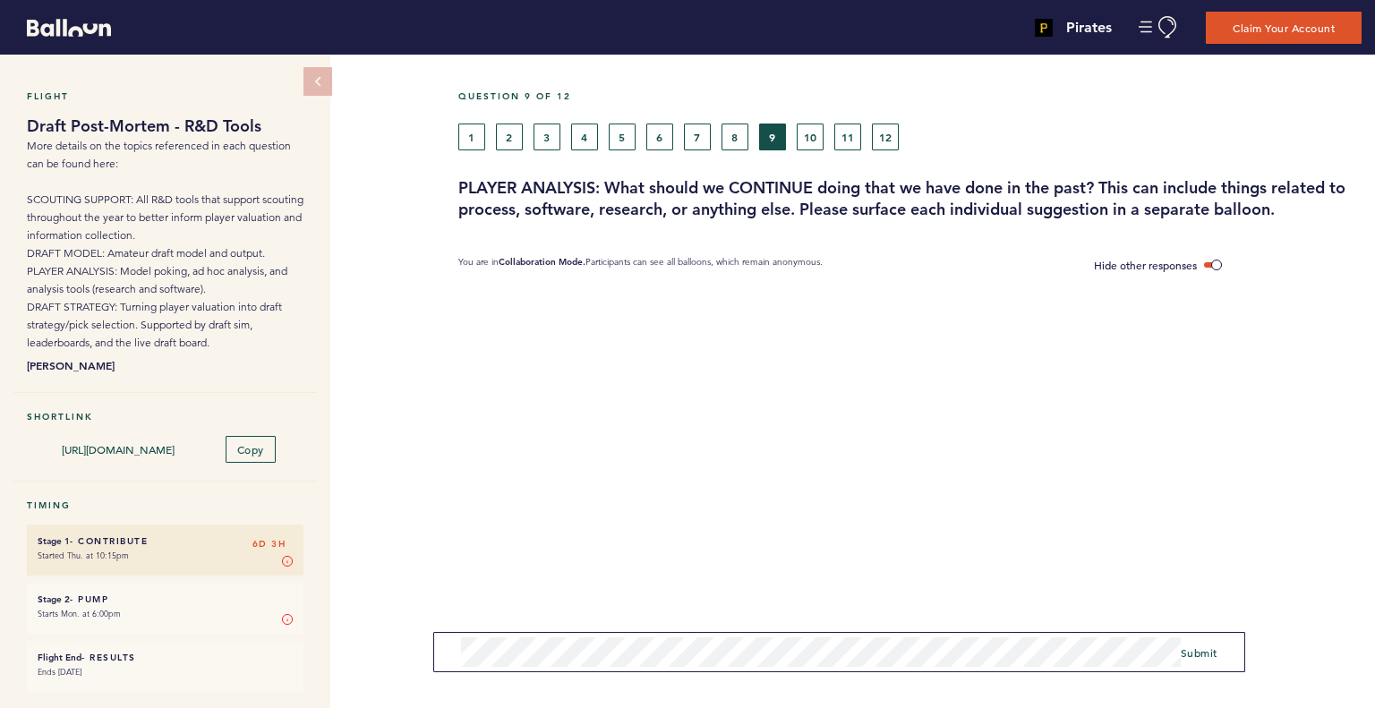
click at [398, 643] on div "Flight Draft Post-Mortem - R&D Tools More details on the topics referenced in e…" at bounding box center [687, 382] width 1375 height 654
click at [731, 142] on button "8" at bounding box center [735, 137] width 27 height 27
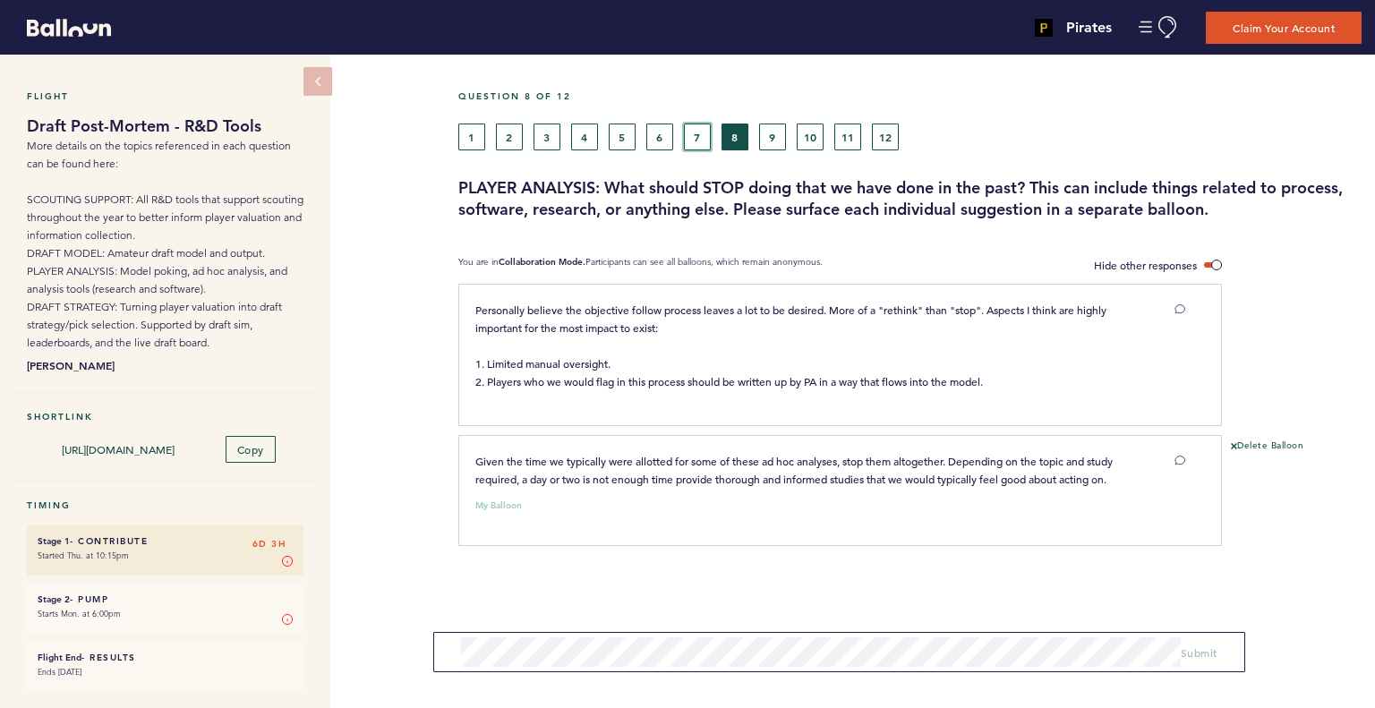
click at [698, 141] on button "7" at bounding box center [697, 137] width 27 height 27
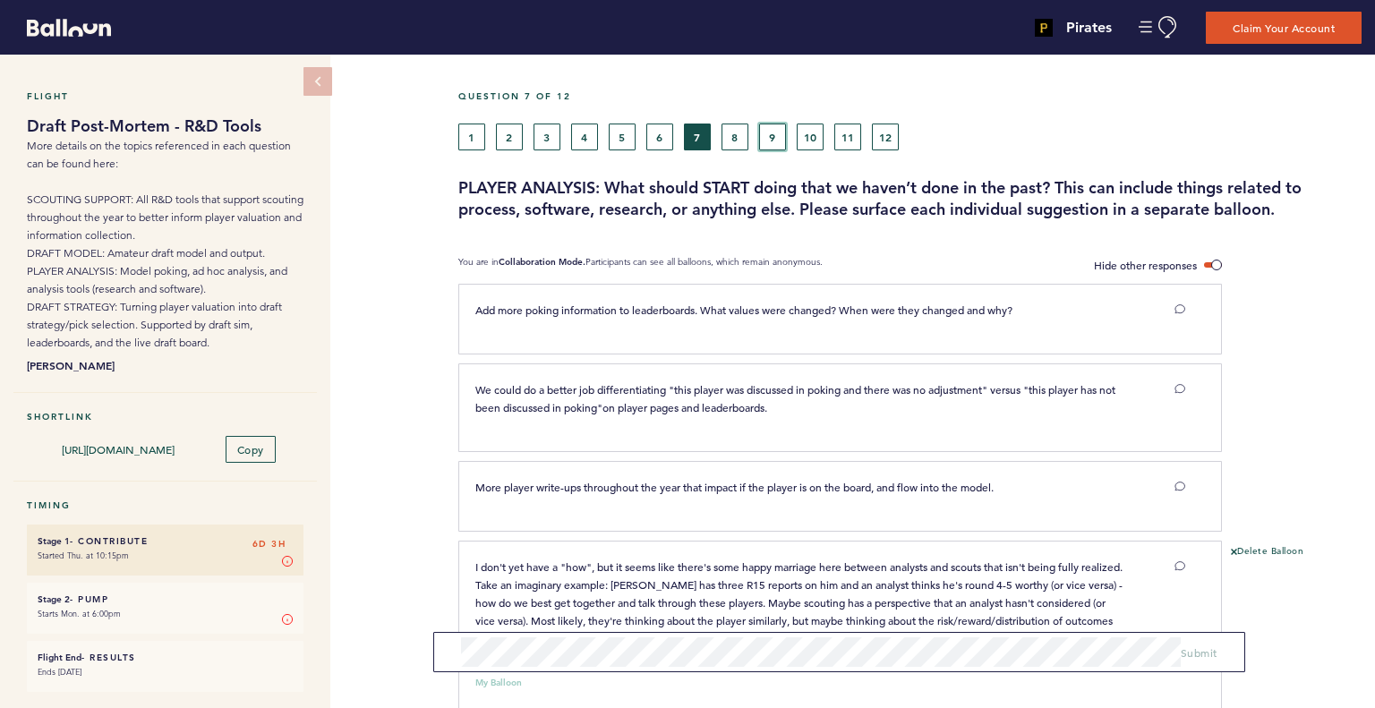
click at [772, 124] on button "9" at bounding box center [772, 137] width 27 height 27
